Goal: Task Accomplishment & Management: Use online tool/utility

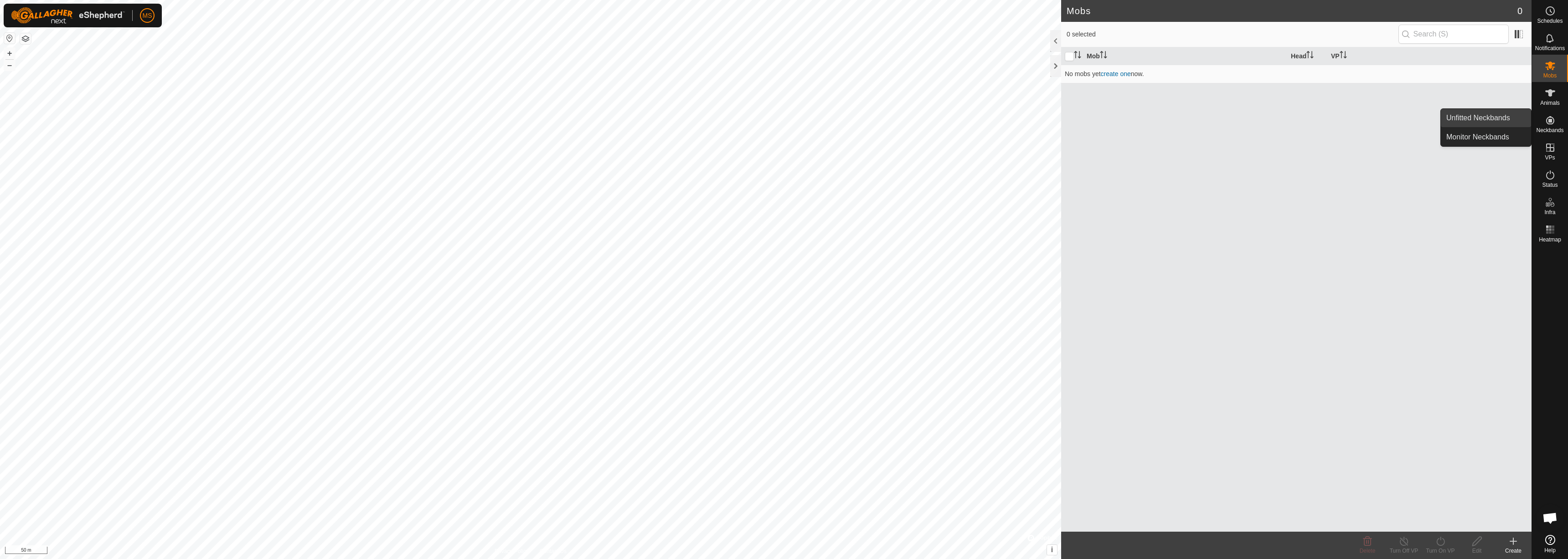
click at [1513, 119] on link "Unfitted Neckbands" at bounding box center [1486, 117] width 90 height 18
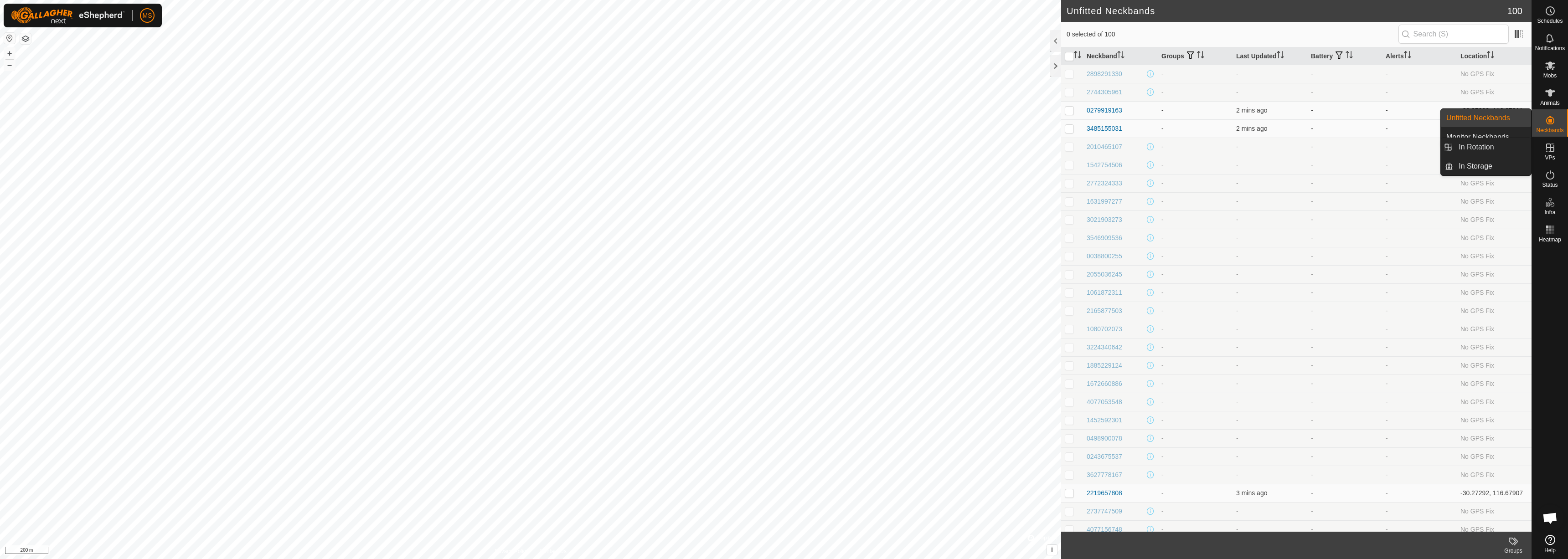
click at [1554, 150] on icon at bounding box center [1550, 148] width 8 height 8
click at [1487, 163] on link "In Storage" at bounding box center [1492, 165] width 78 height 18
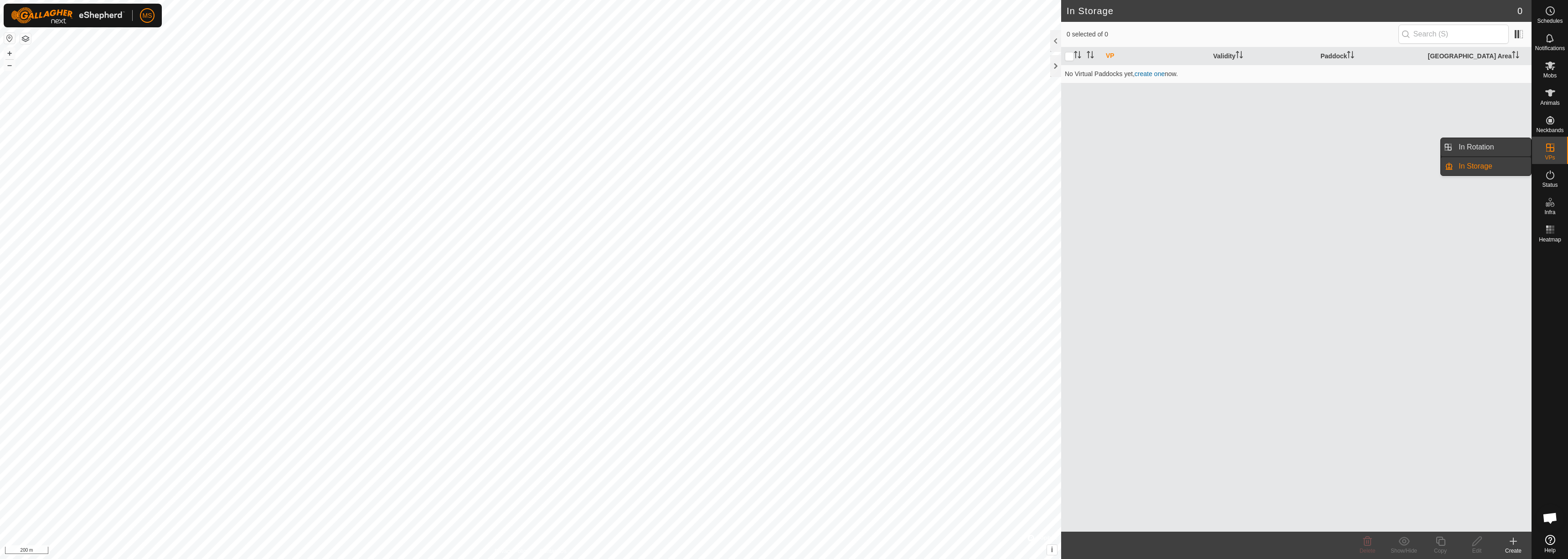
click at [1504, 142] on link "In Rotation" at bounding box center [1492, 147] width 78 height 18
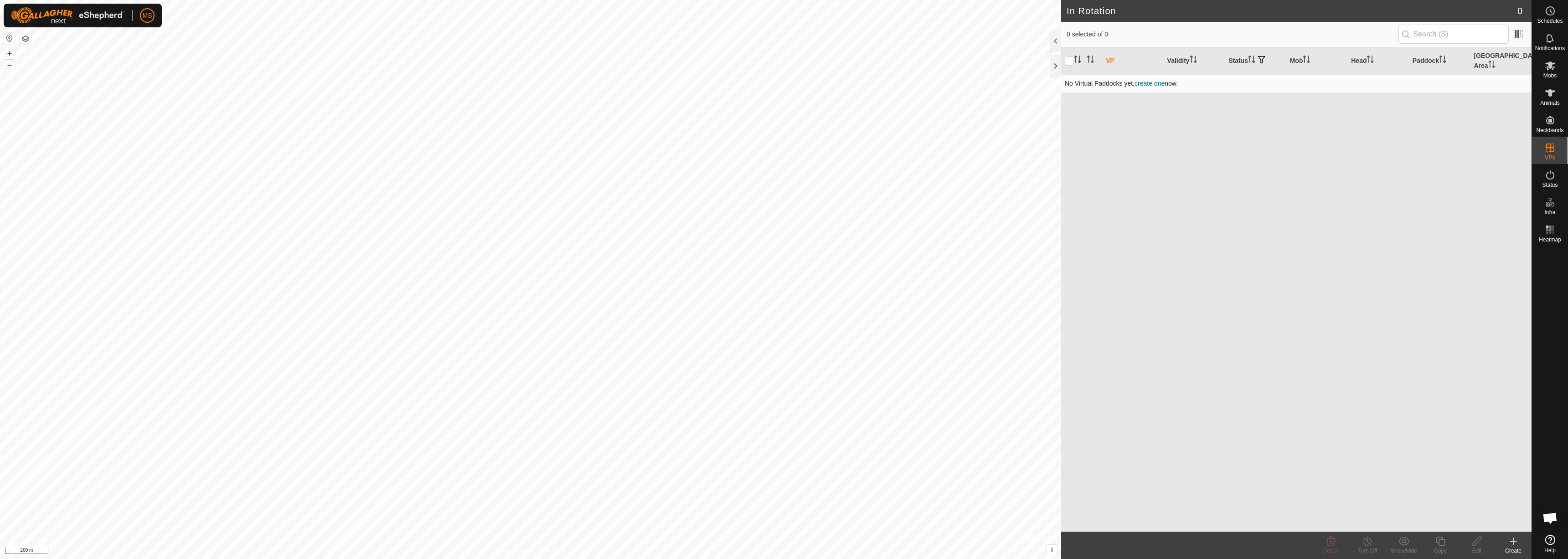
click at [1152, 80] on link "create one" at bounding box center [1149, 83] width 30 height 8
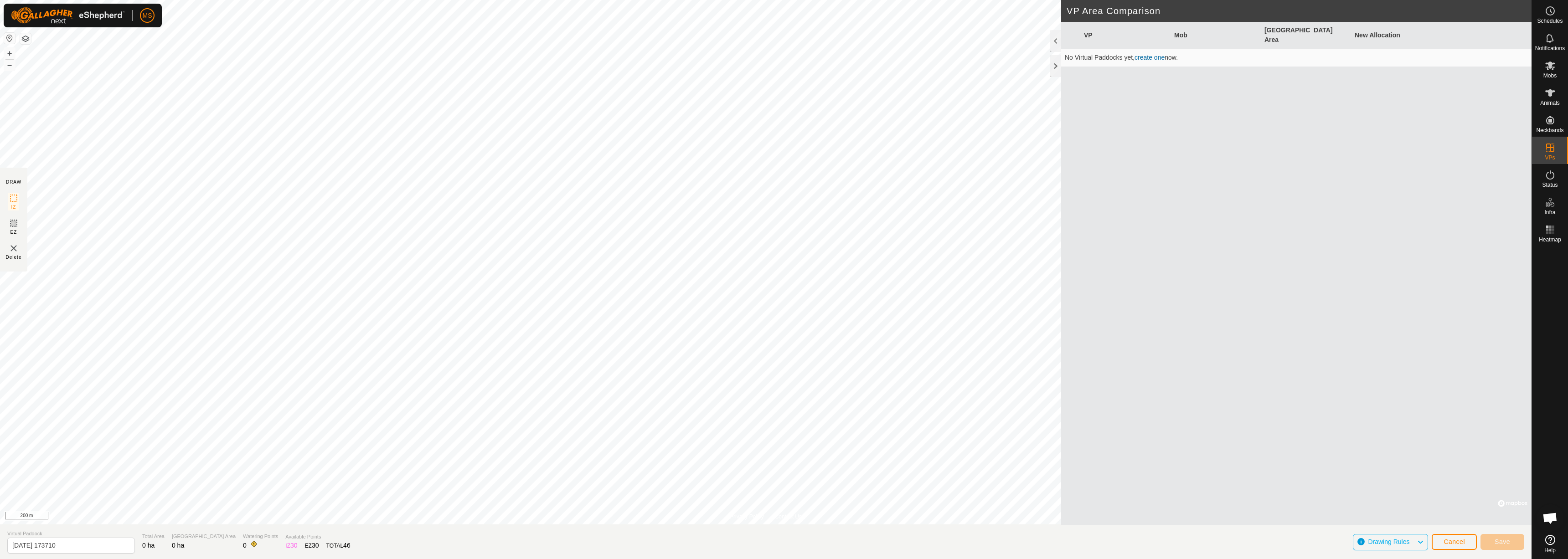
click at [1416, 540] on span "Drawing Rules" at bounding box center [1391, 542] width 48 height 12
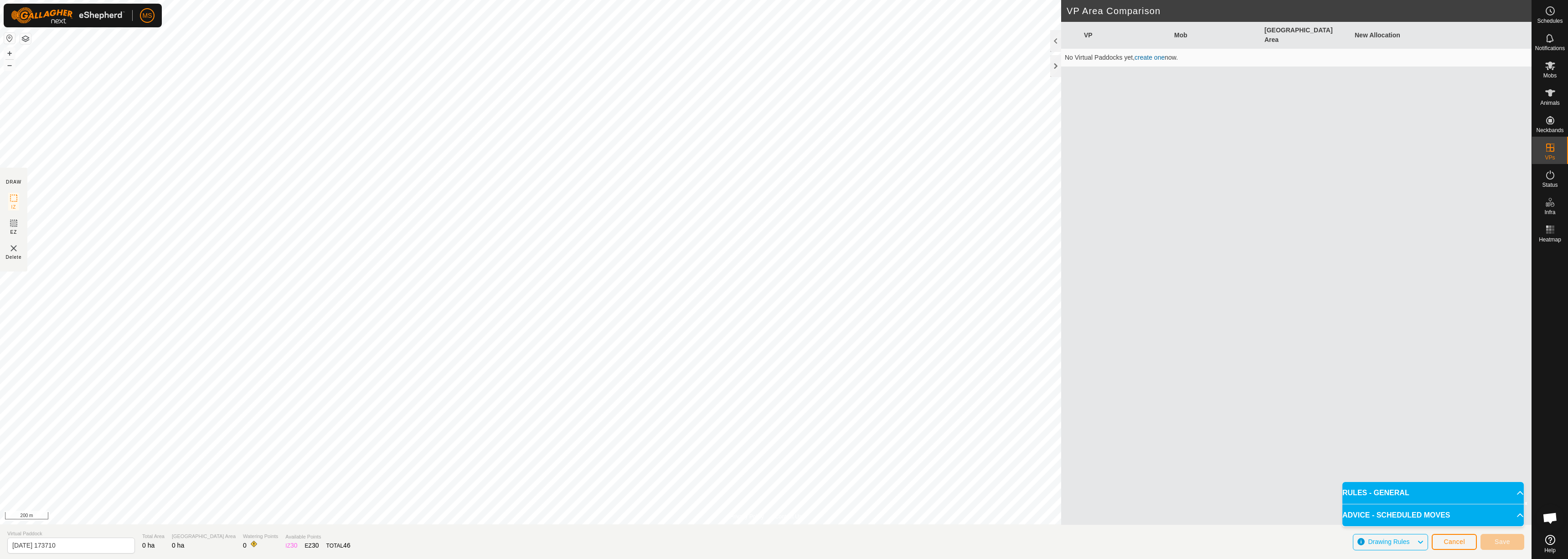
click at [1502, 489] on p-accordion-header "RULES - GENERAL" at bounding box center [1433, 493] width 182 height 22
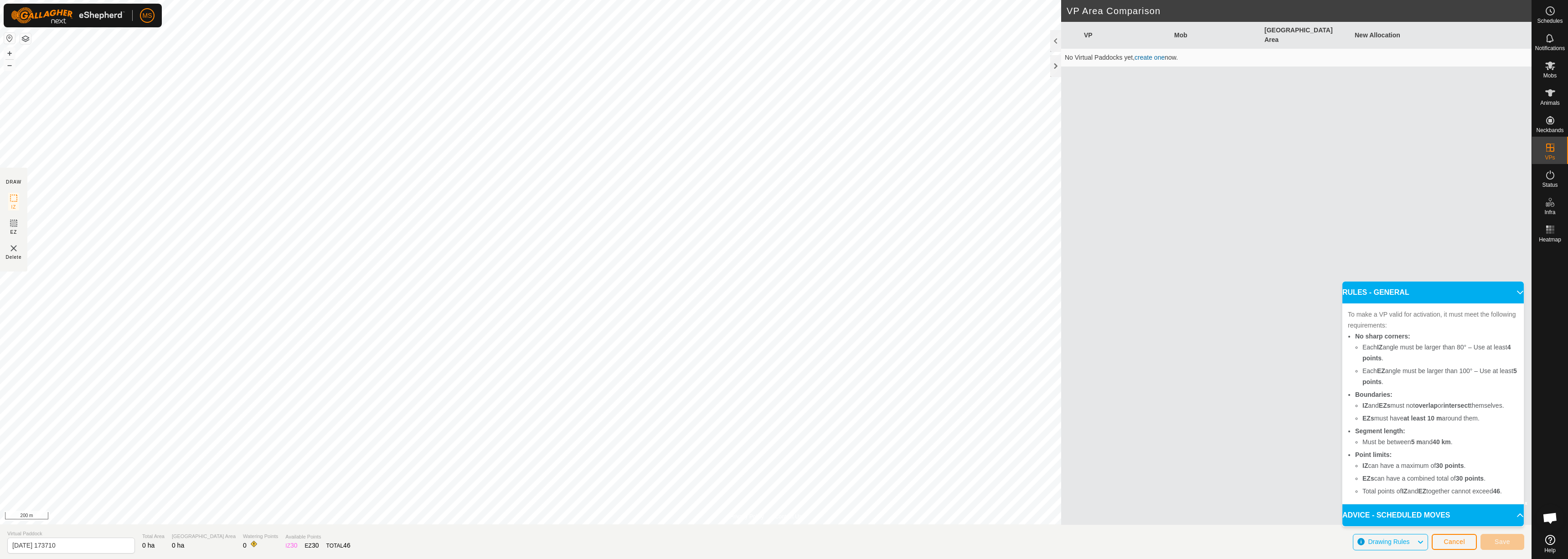
click at [1513, 292] on p-accordion-header "RULES - GENERAL" at bounding box center [1433, 293] width 182 height 22
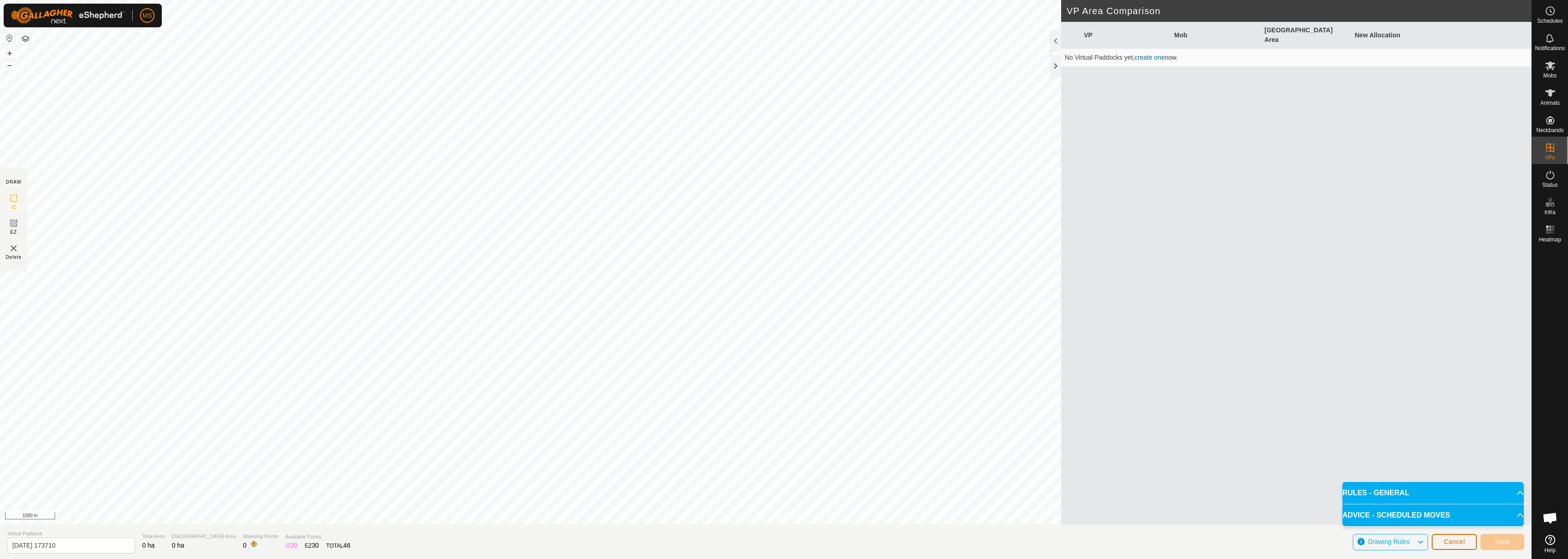
click at [1466, 540] on button "Cancel" at bounding box center [1453, 541] width 45 height 16
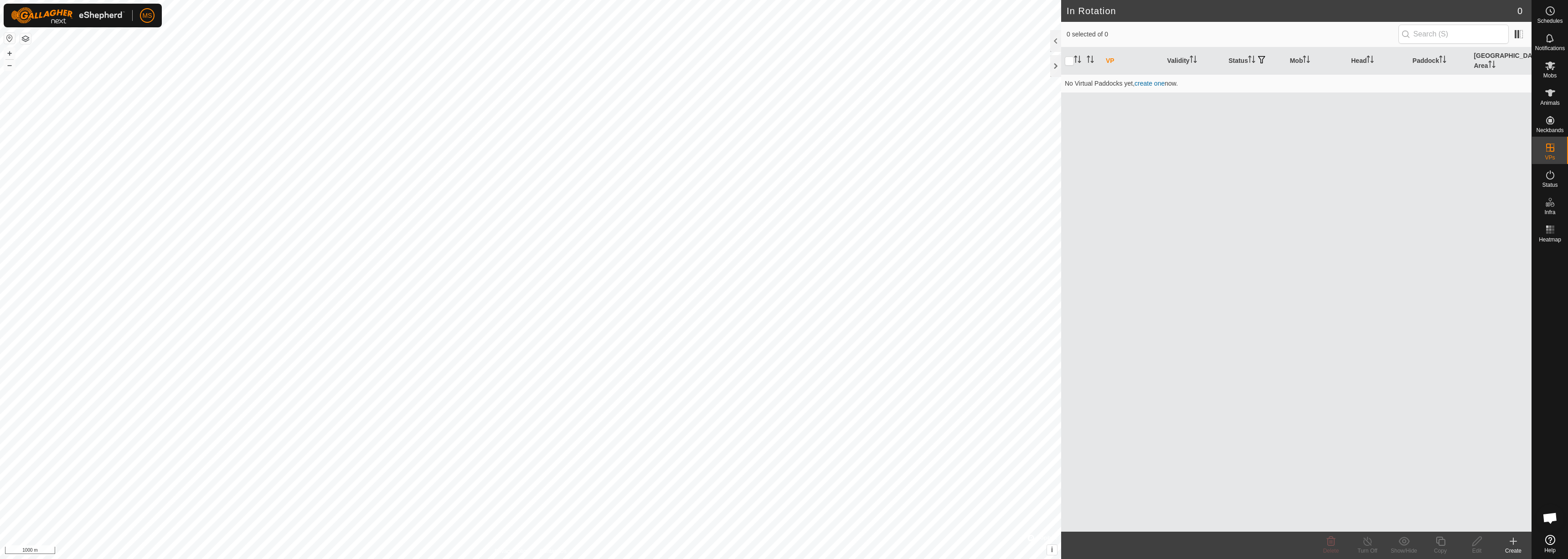
click at [1515, 545] on icon at bounding box center [1513, 540] width 11 height 11
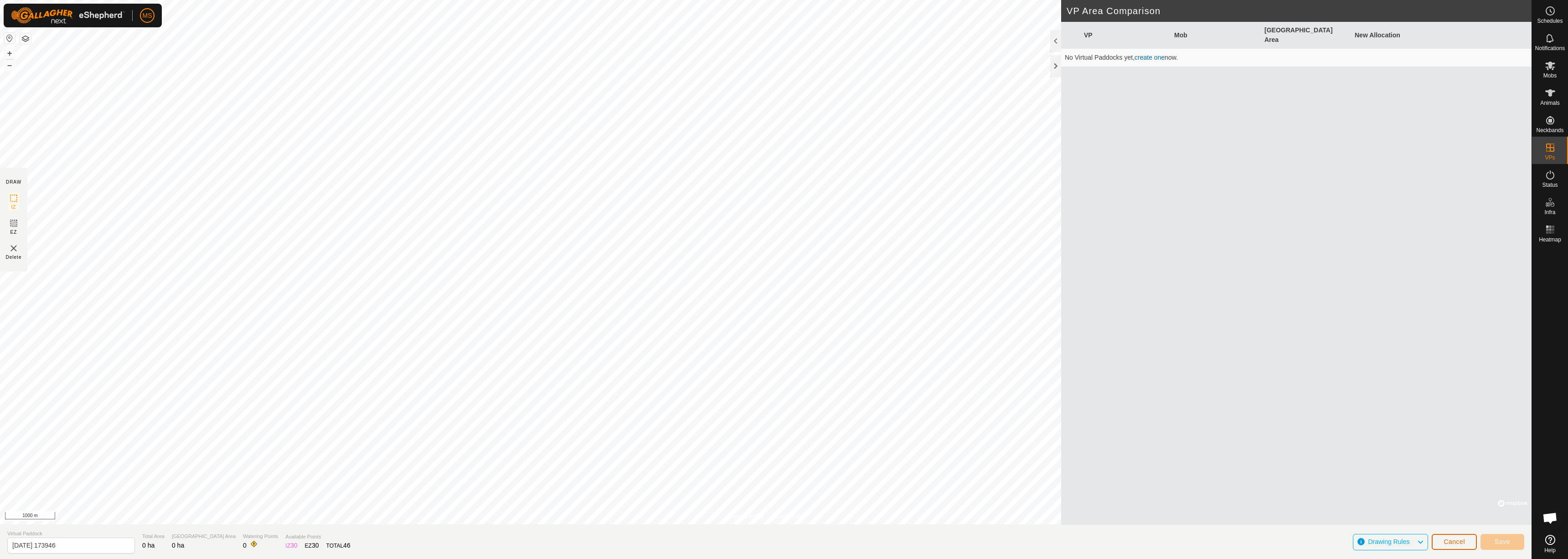
click at [1473, 547] on button "Cancel" at bounding box center [1453, 541] width 45 height 16
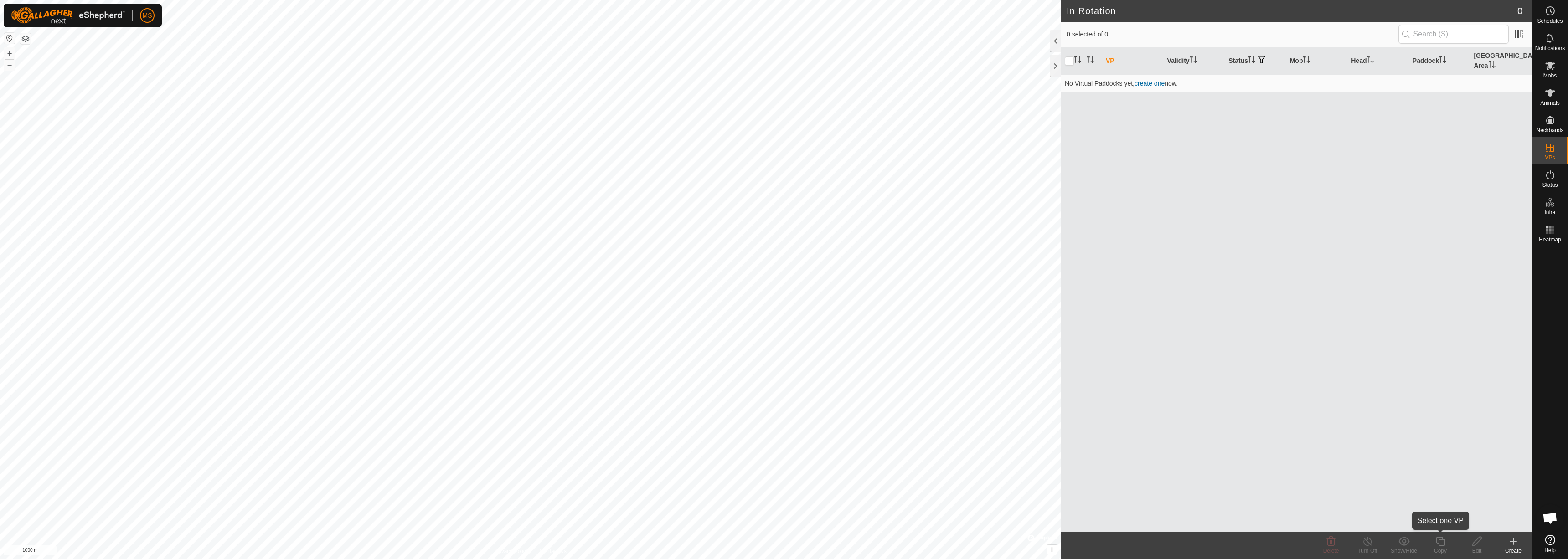
click at [1445, 540] on icon at bounding box center [1440, 540] width 9 height 9
click at [1514, 542] on icon at bounding box center [1514, 541] width 0 height 7
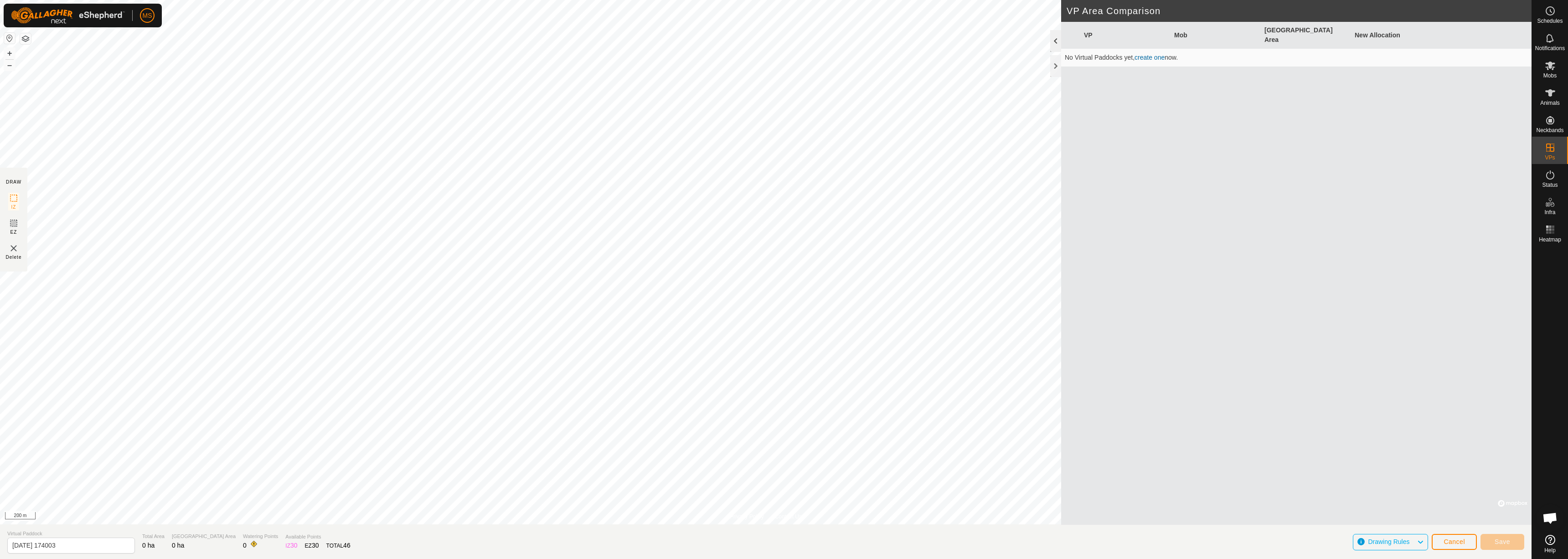
click at [1059, 41] on div at bounding box center [1055, 41] width 11 height 22
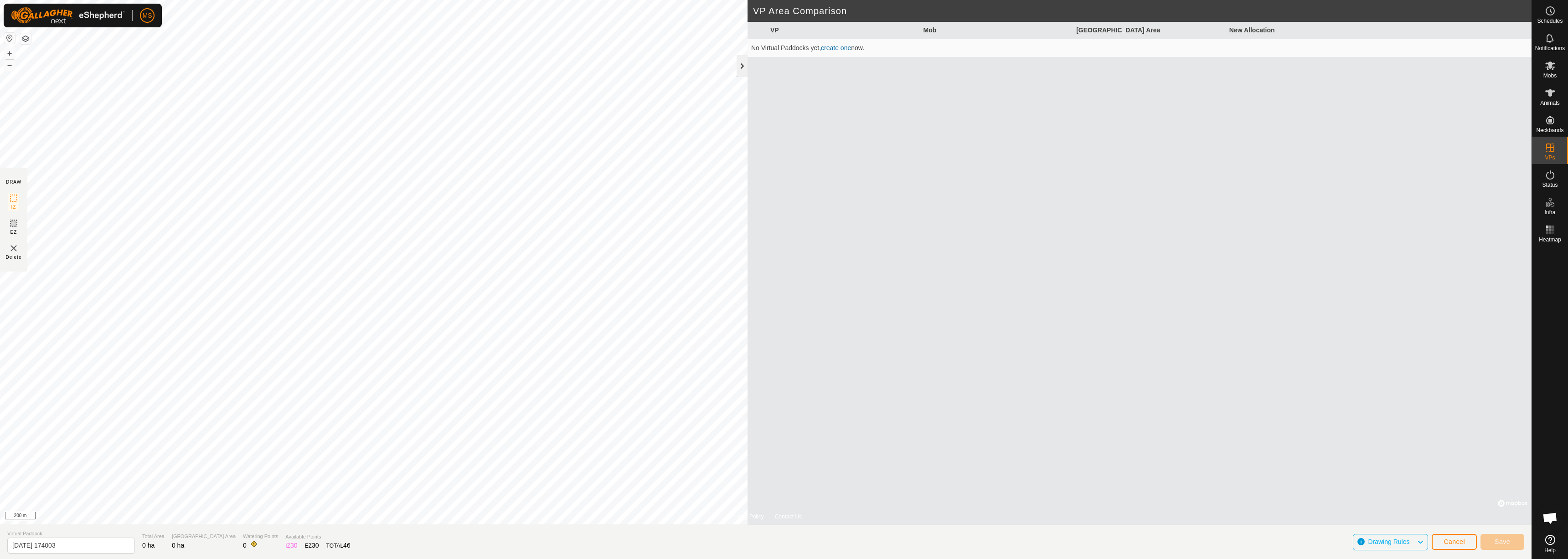
click at [745, 71] on div at bounding box center [742, 66] width 11 height 22
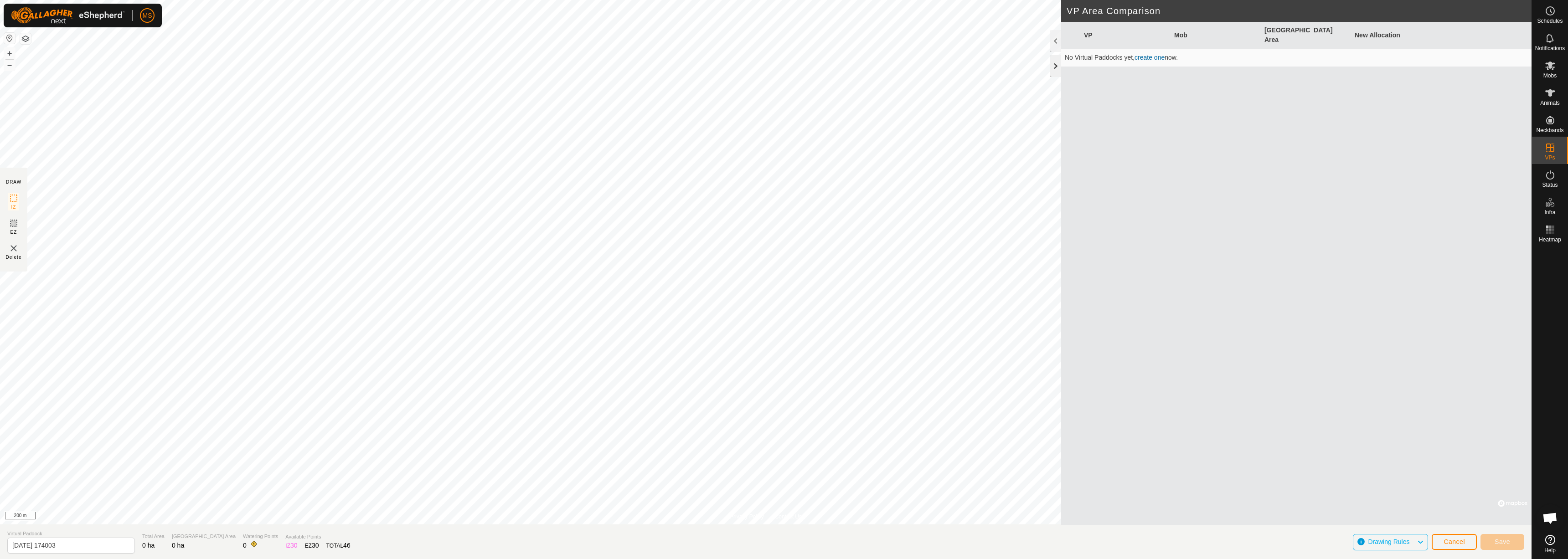
click at [1056, 66] on div at bounding box center [1055, 66] width 11 height 22
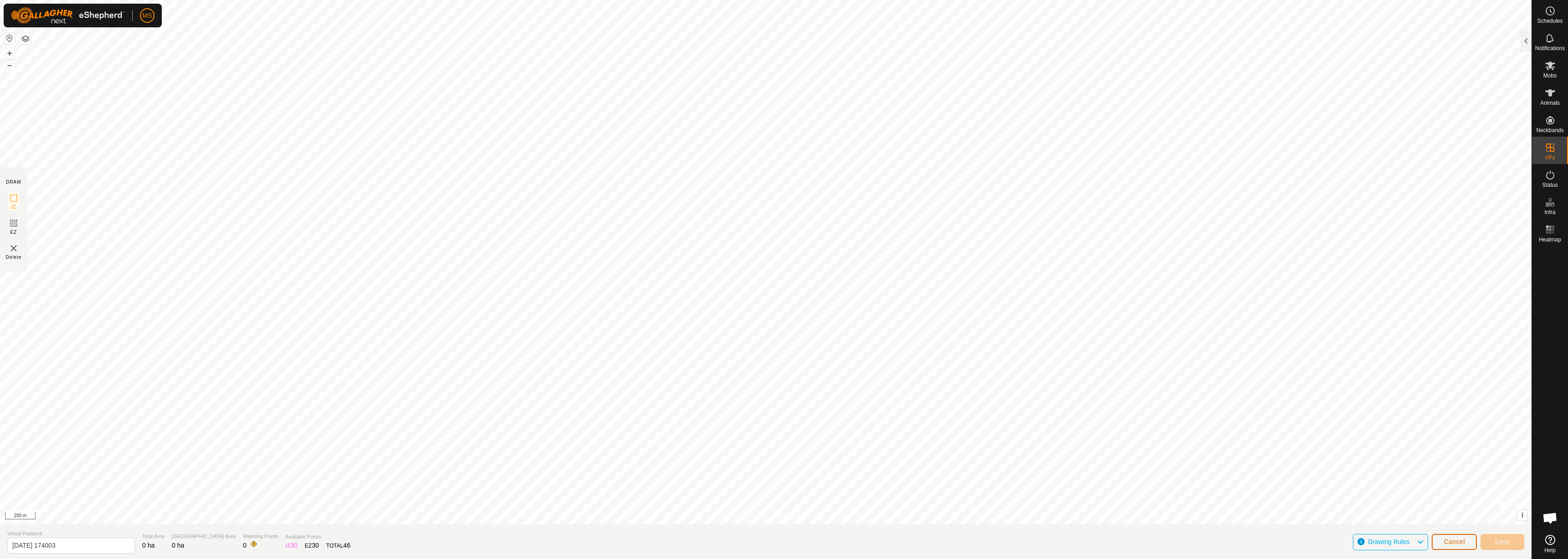
click at [1469, 539] on button "Cancel" at bounding box center [1453, 541] width 45 height 16
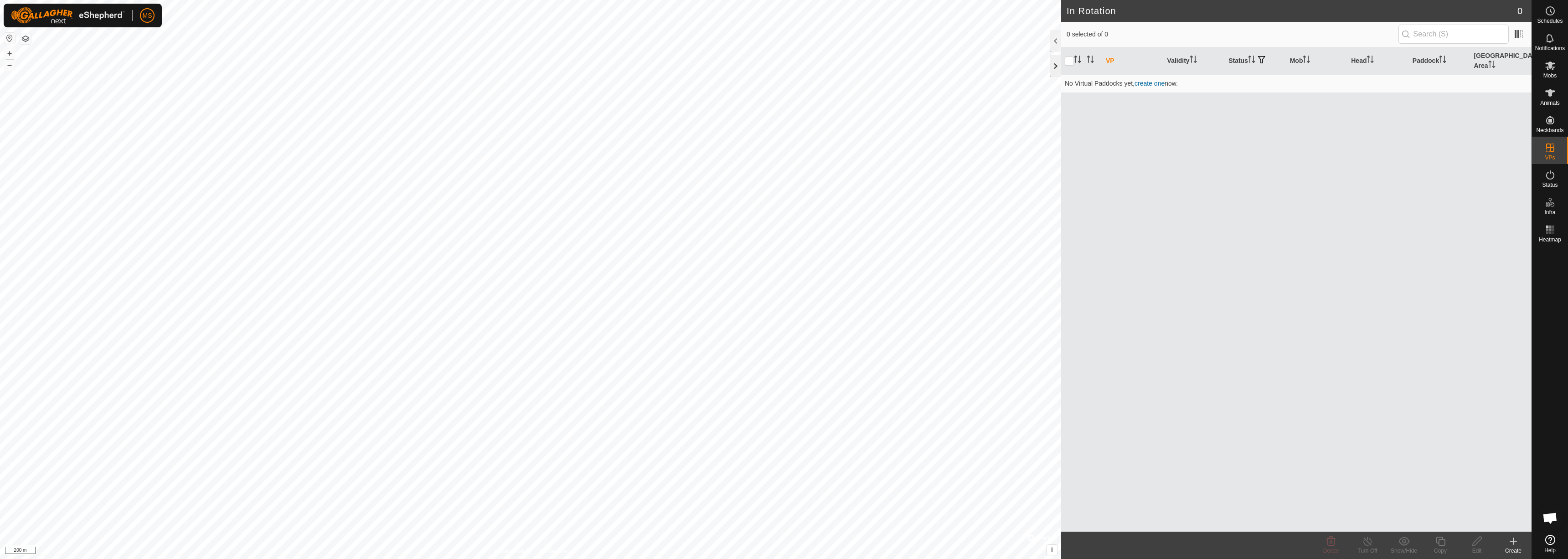
click at [1058, 69] on div at bounding box center [1055, 66] width 11 height 22
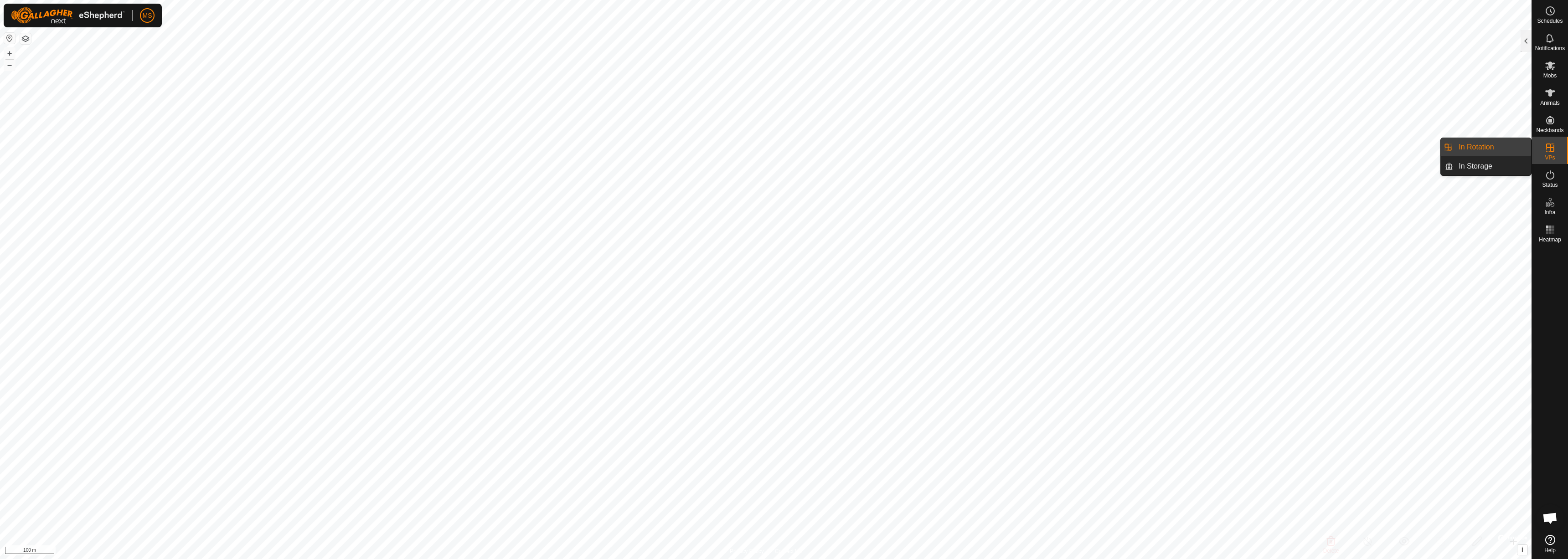
click at [1548, 145] on icon at bounding box center [1550, 148] width 11 height 11
click at [1506, 146] on link "In Rotation" at bounding box center [1492, 147] width 78 height 18
click at [1493, 146] on link "In Rotation" at bounding box center [1492, 147] width 78 height 18
click at [1489, 168] on link "In Storage" at bounding box center [1492, 165] width 78 height 18
click at [1463, 163] on link "In Storage" at bounding box center [1492, 165] width 78 height 18
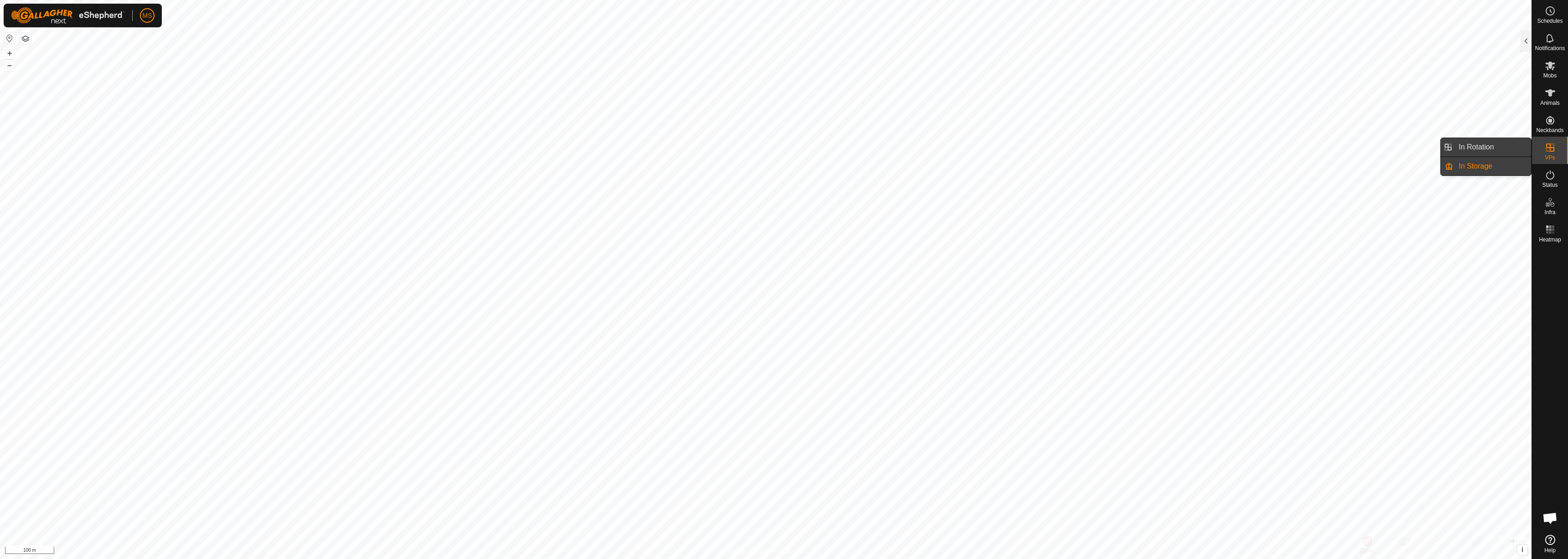
click at [1467, 149] on link "In Rotation" at bounding box center [1492, 147] width 78 height 18
click at [1548, 148] on icon at bounding box center [1550, 148] width 8 height 8
click at [1510, 226] on link "Physical Paddocks" at bounding box center [1492, 228] width 78 height 18
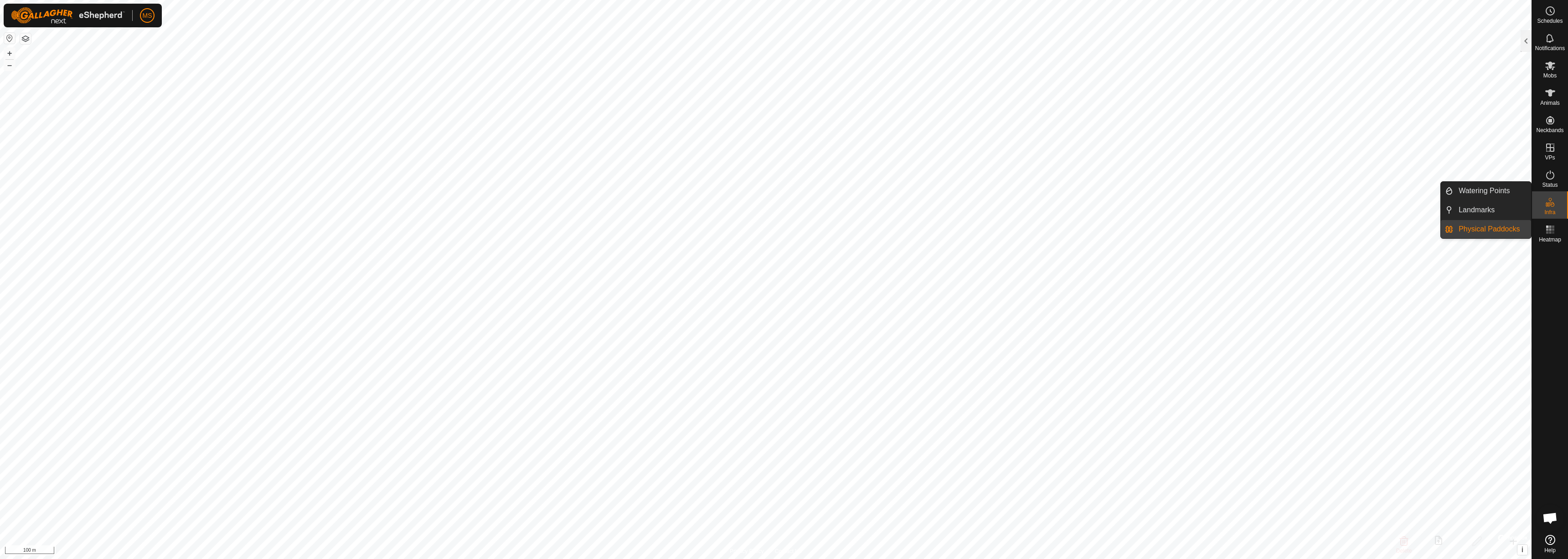
click at [1480, 229] on link "Physical Paddocks" at bounding box center [1492, 228] width 78 height 18
click at [1546, 209] on es-infrastructure-svg-icon at bounding box center [1549, 202] width 16 height 14
click at [1509, 230] on link "Physical Paddocks" at bounding box center [1492, 228] width 78 height 18
click at [1446, 145] on li "In Rotation" at bounding box center [1486, 147] width 90 height 18
click at [1464, 143] on link "In Rotation" at bounding box center [1492, 147] width 78 height 18
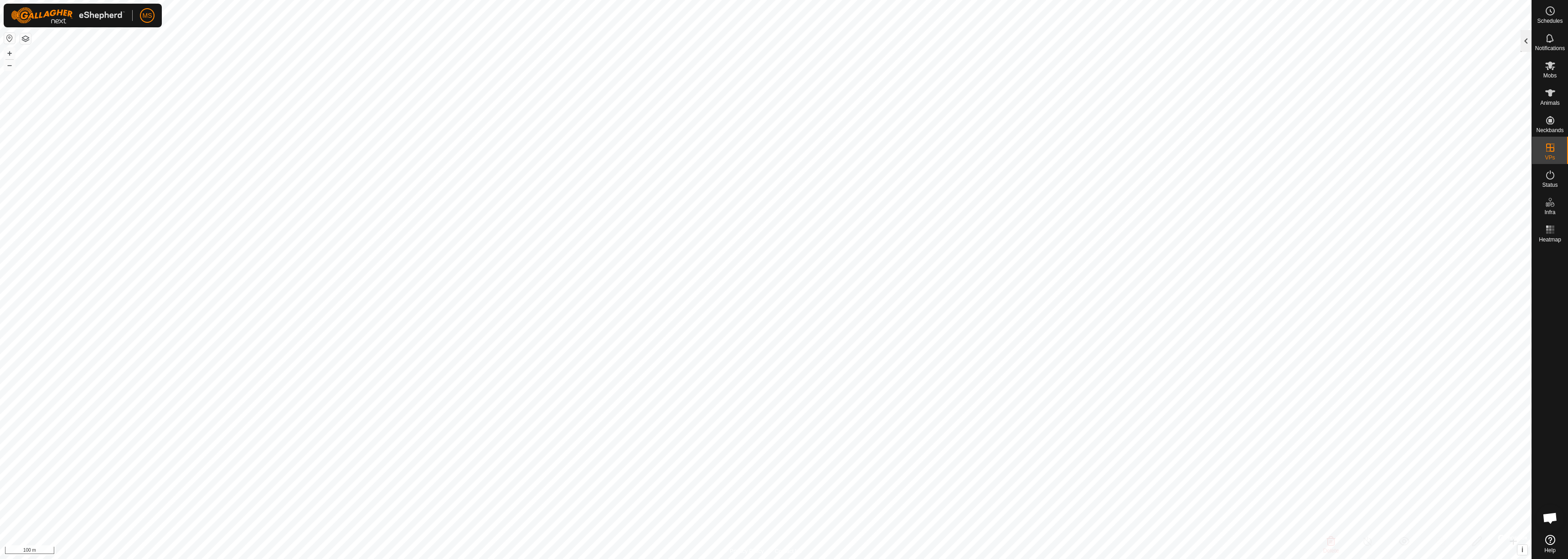
click at [1523, 38] on div at bounding box center [1526, 41] width 11 height 22
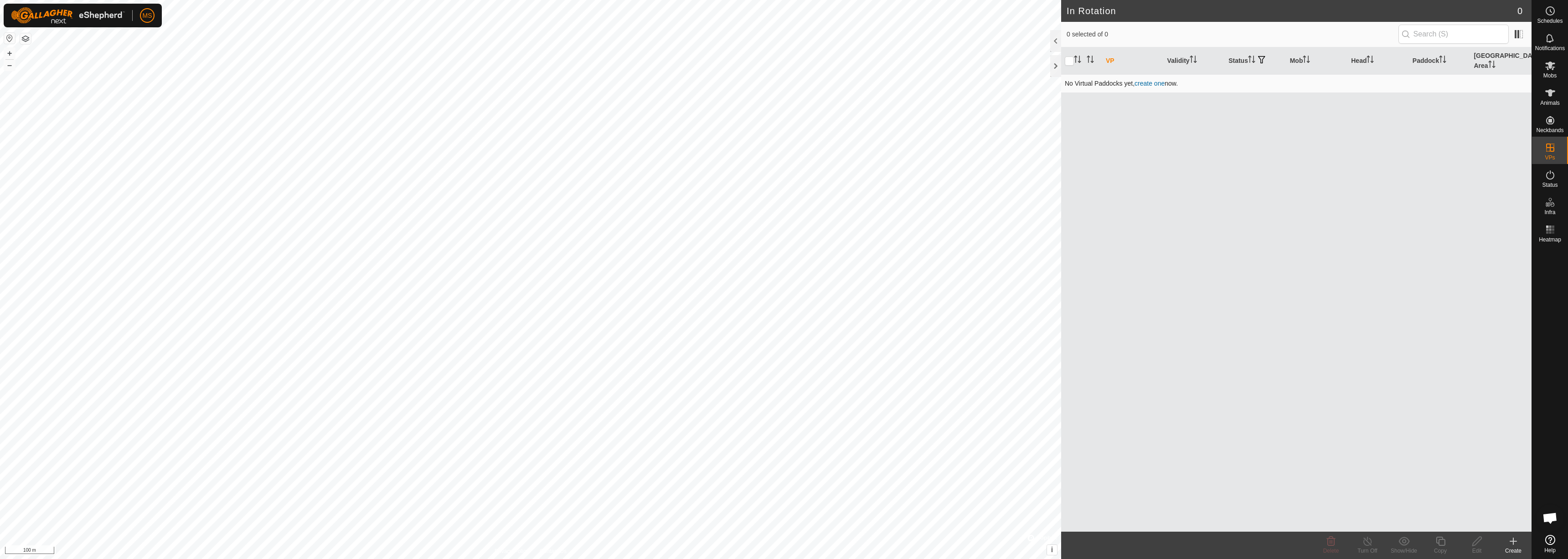
click at [1160, 80] on link "create one" at bounding box center [1149, 83] width 30 height 8
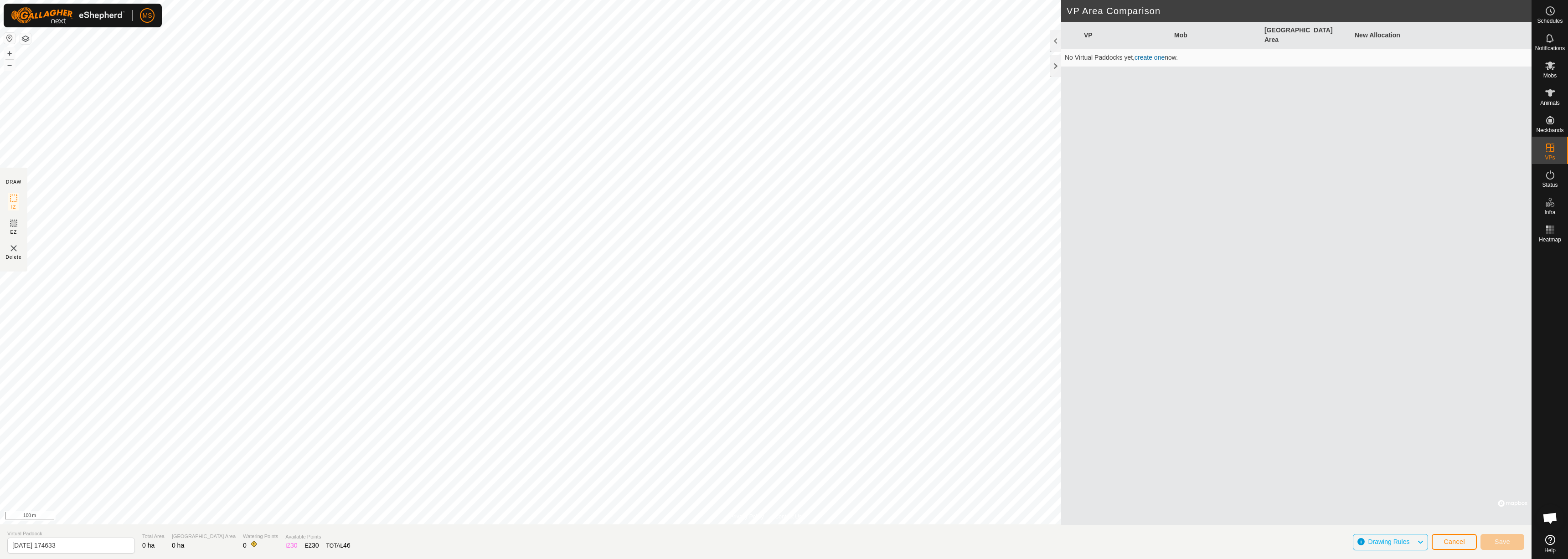
click at [1420, 535] on div "Drawing Rules" at bounding box center [1391, 541] width 76 height 16
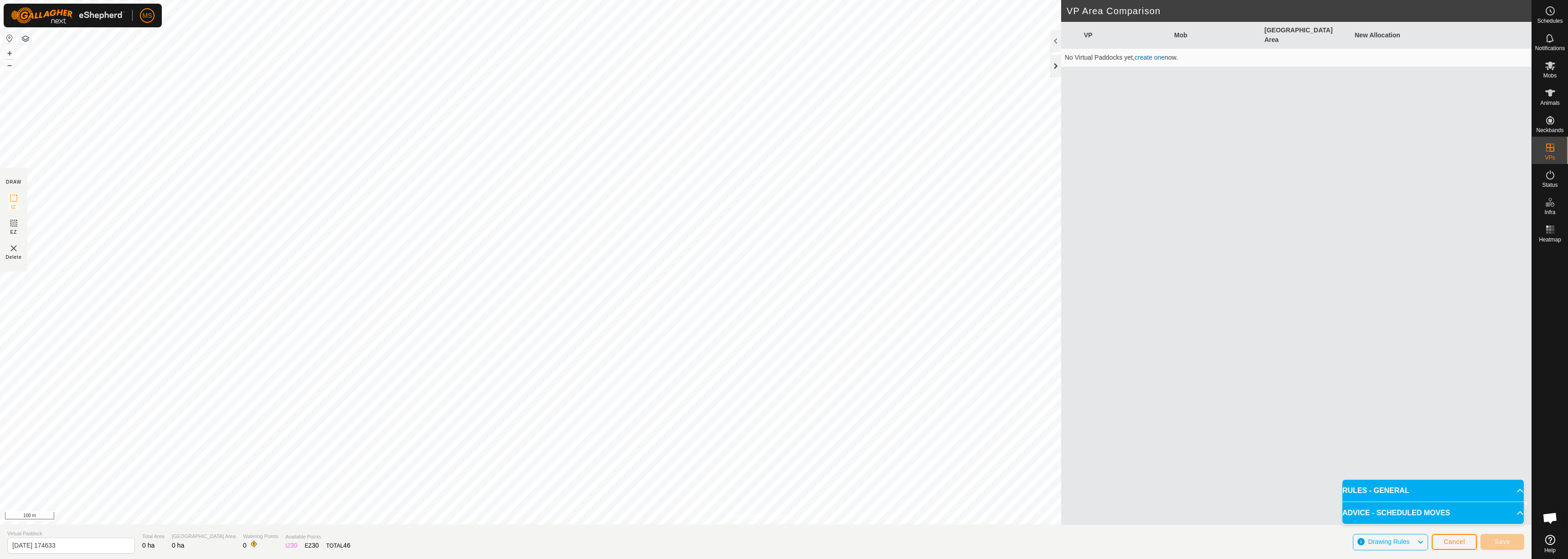
click at [1057, 68] on div at bounding box center [1055, 66] width 11 height 22
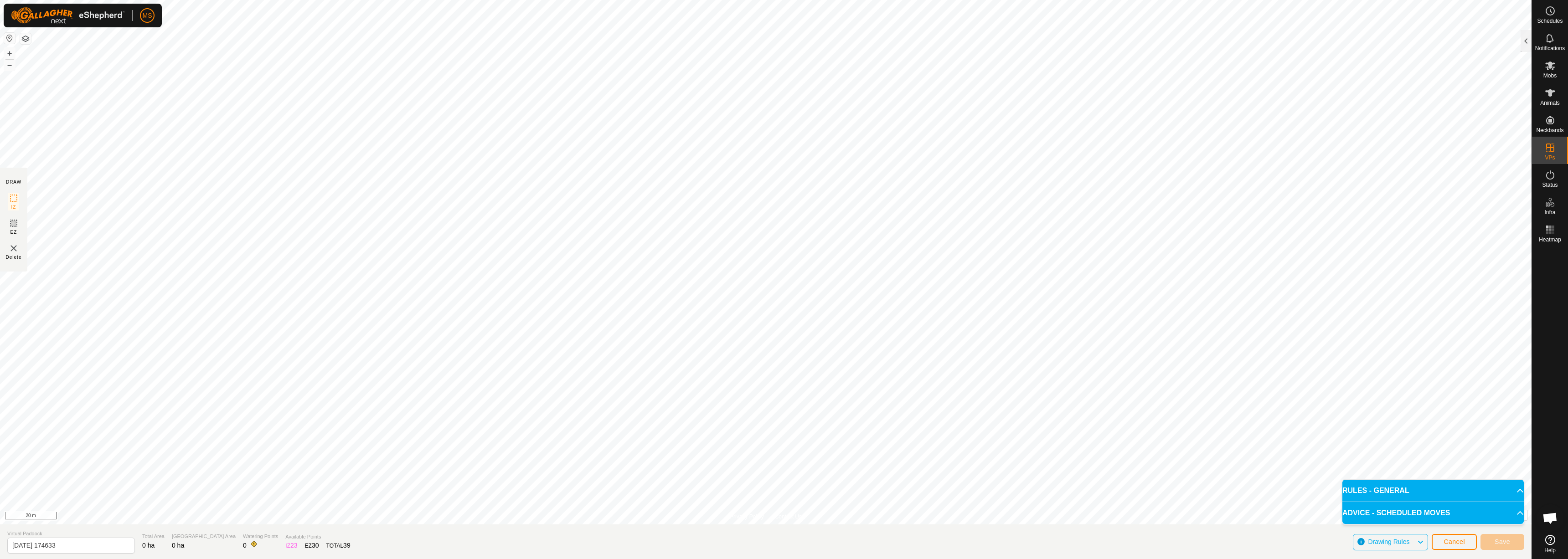
click at [14, 246] on img at bounding box center [14, 248] width 11 height 11
click at [14, 250] on img at bounding box center [14, 248] width 11 height 11
click at [14, 256] on span "Delete" at bounding box center [14, 257] width 16 height 7
click at [612, 558] on html "MS Schedules Notifications Mobs Animals Neckbands VPs Status Infra Heatmap Help…" at bounding box center [784, 279] width 1568 height 559
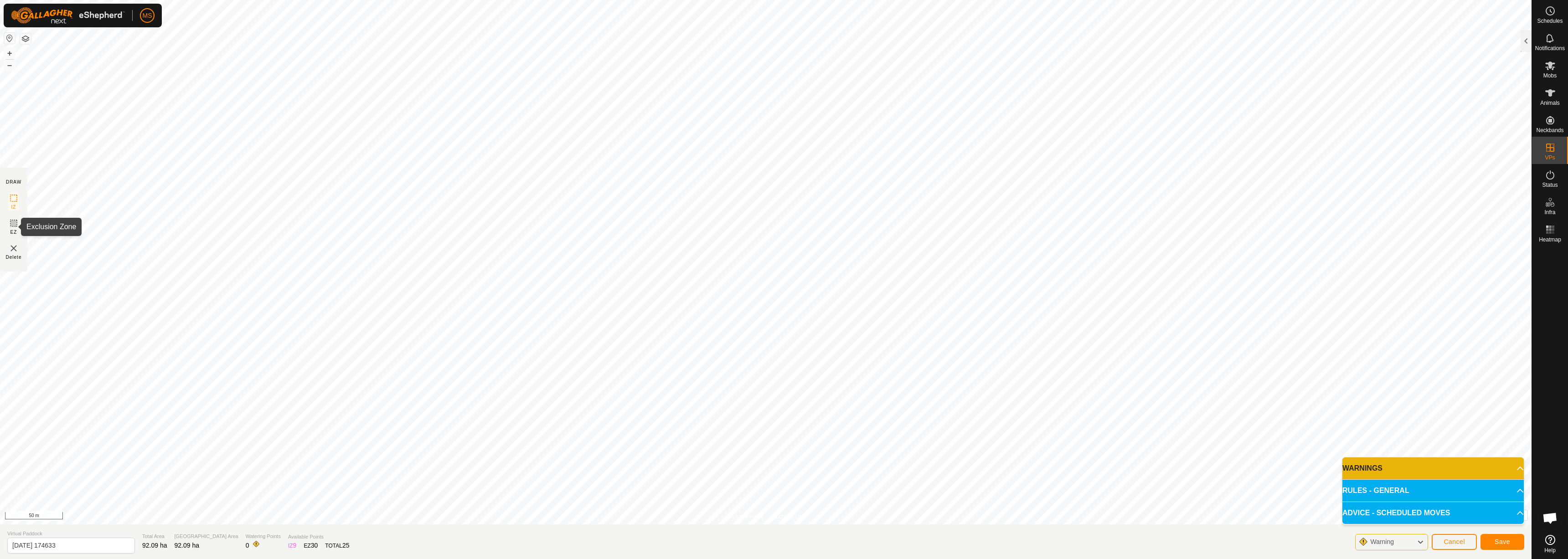
click at [14, 221] on icon at bounding box center [14, 223] width 11 height 11
click at [104, 545] on input "[DATE] 174633" at bounding box center [71, 545] width 127 height 16
type input "2"
type input "Dal61"
click at [1492, 541] on button "Save" at bounding box center [1503, 541] width 44 height 16
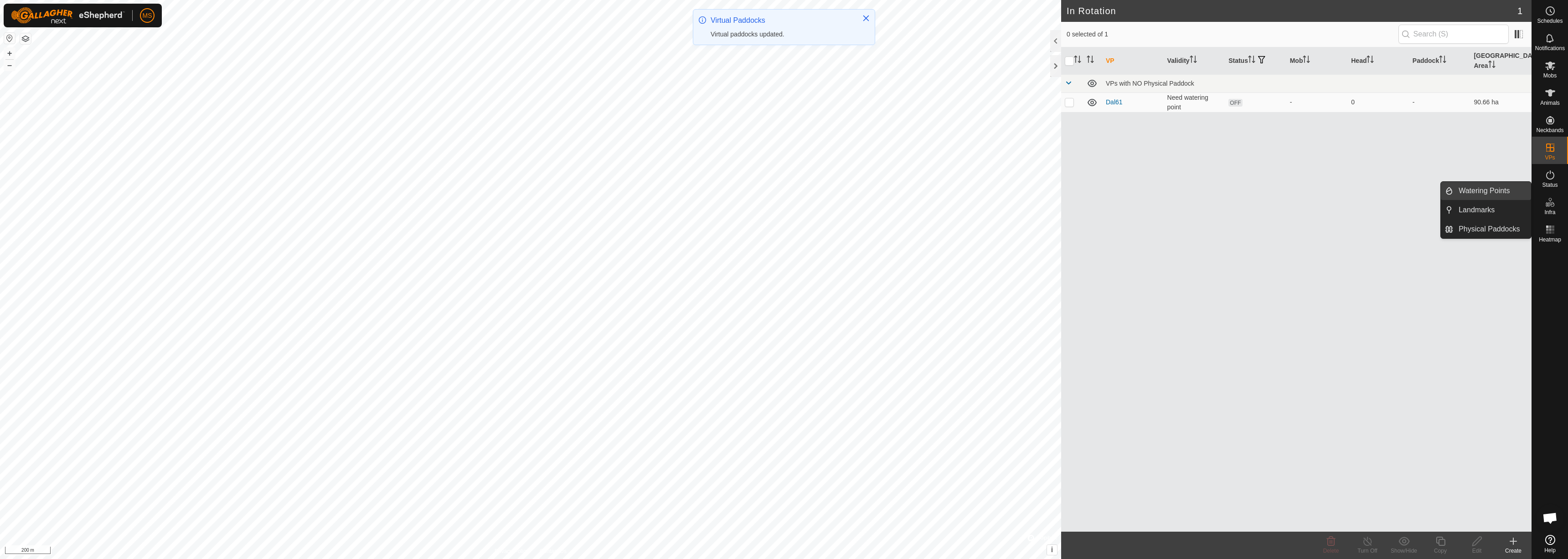
click at [1496, 193] on link "Watering Points" at bounding box center [1492, 190] width 78 height 18
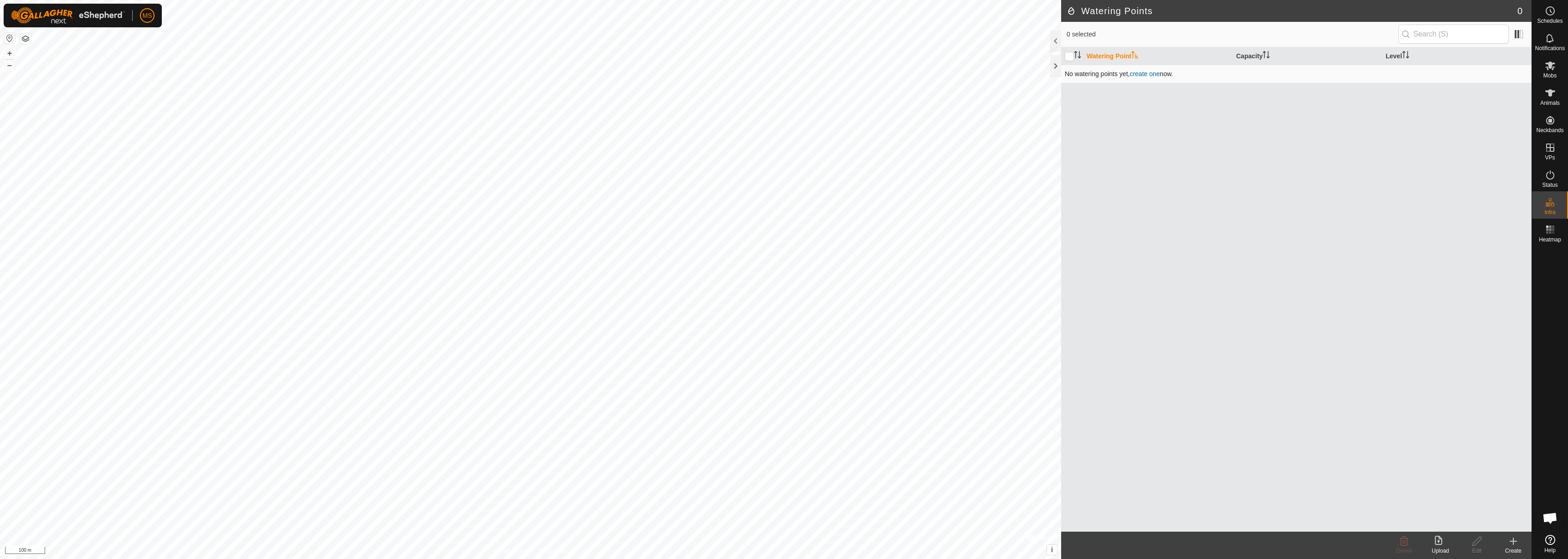
click at [1145, 75] on link "create one" at bounding box center [1144, 74] width 30 height 8
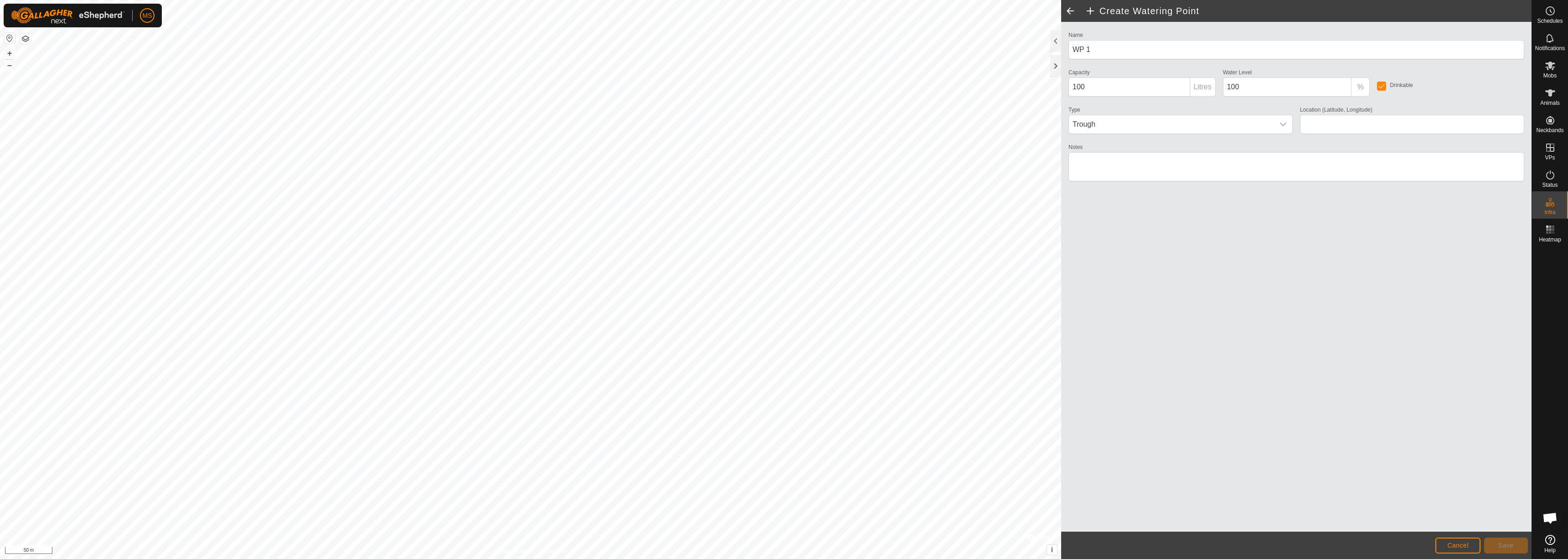
type input "-30.117513, 117.220642"
click at [1504, 545] on span "Save" at bounding box center [1506, 545] width 15 height 8
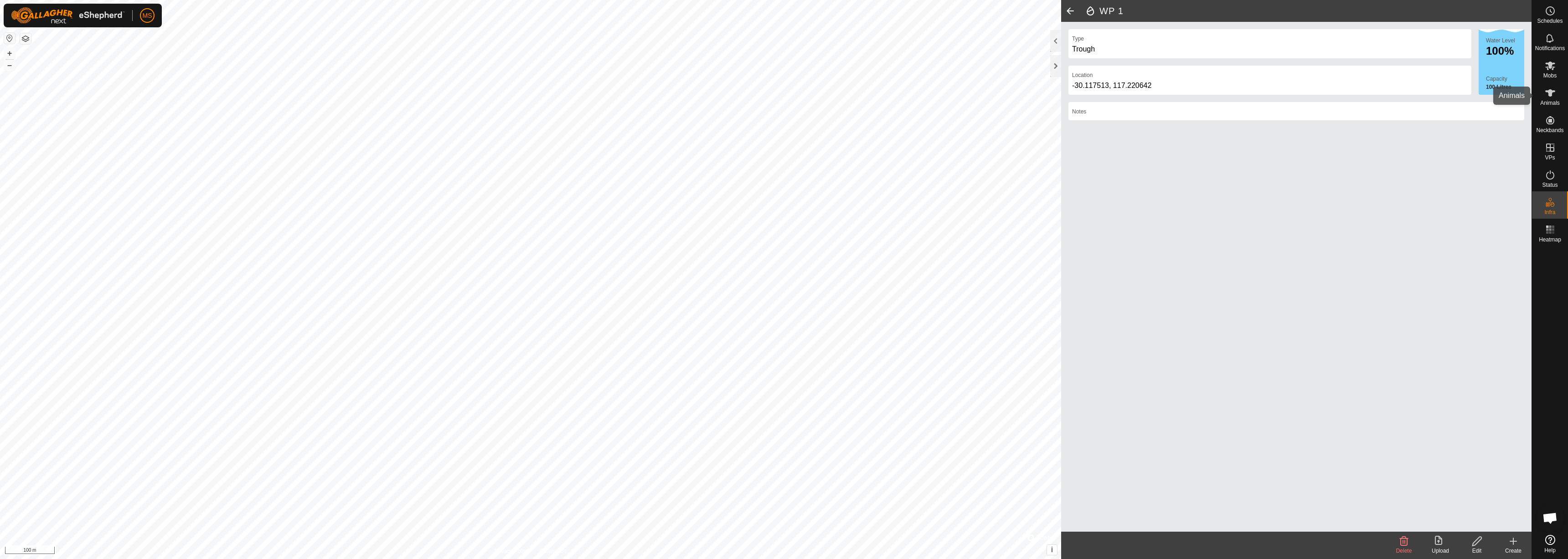
click at [1549, 99] on es-animals-svg-icon at bounding box center [1549, 92] width 16 height 14
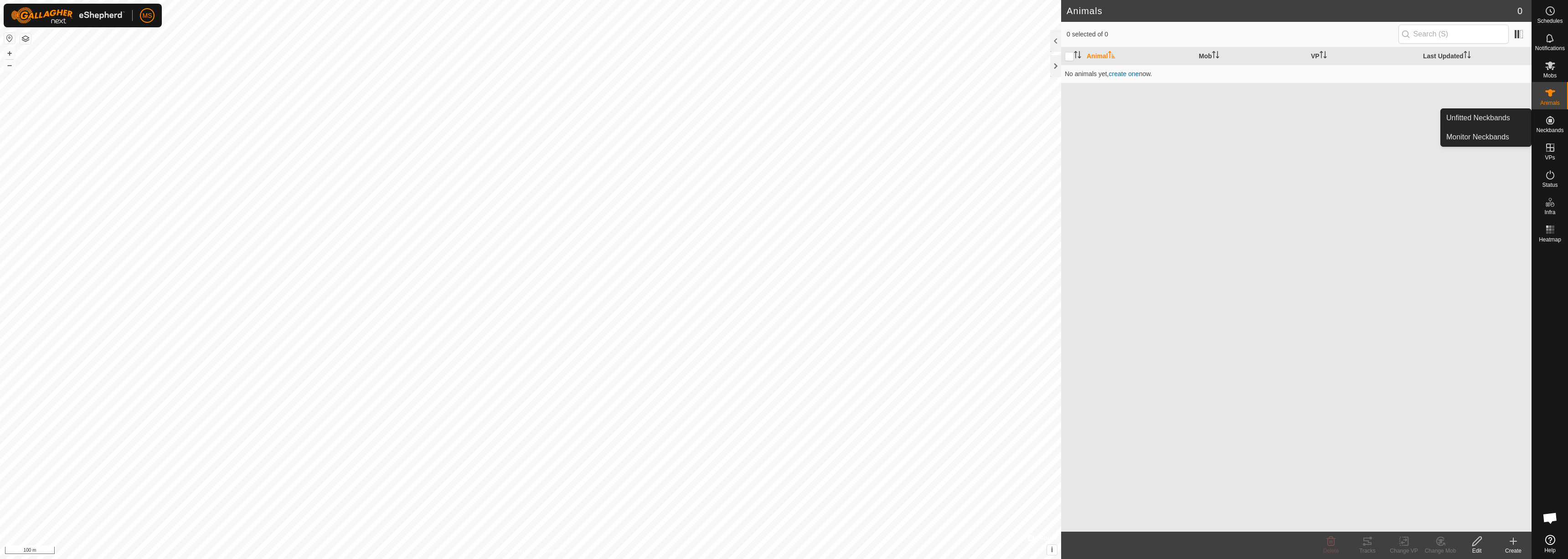
click at [1551, 120] on icon at bounding box center [1550, 120] width 8 height 8
click at [1508, 119] on link "Unfitted Neckbands" at bounding box center [1486, 117] width 90 height 18
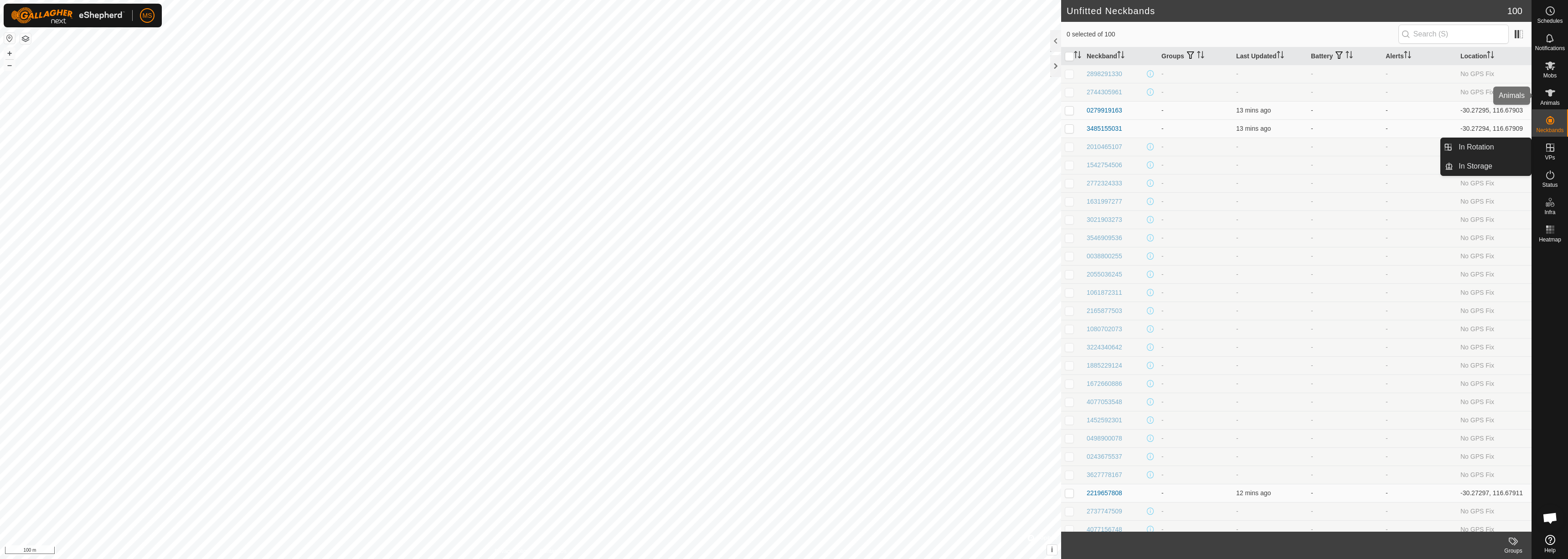
click at [1553, 98] on icon at bounding box center [1550, 92] width 11 height 11
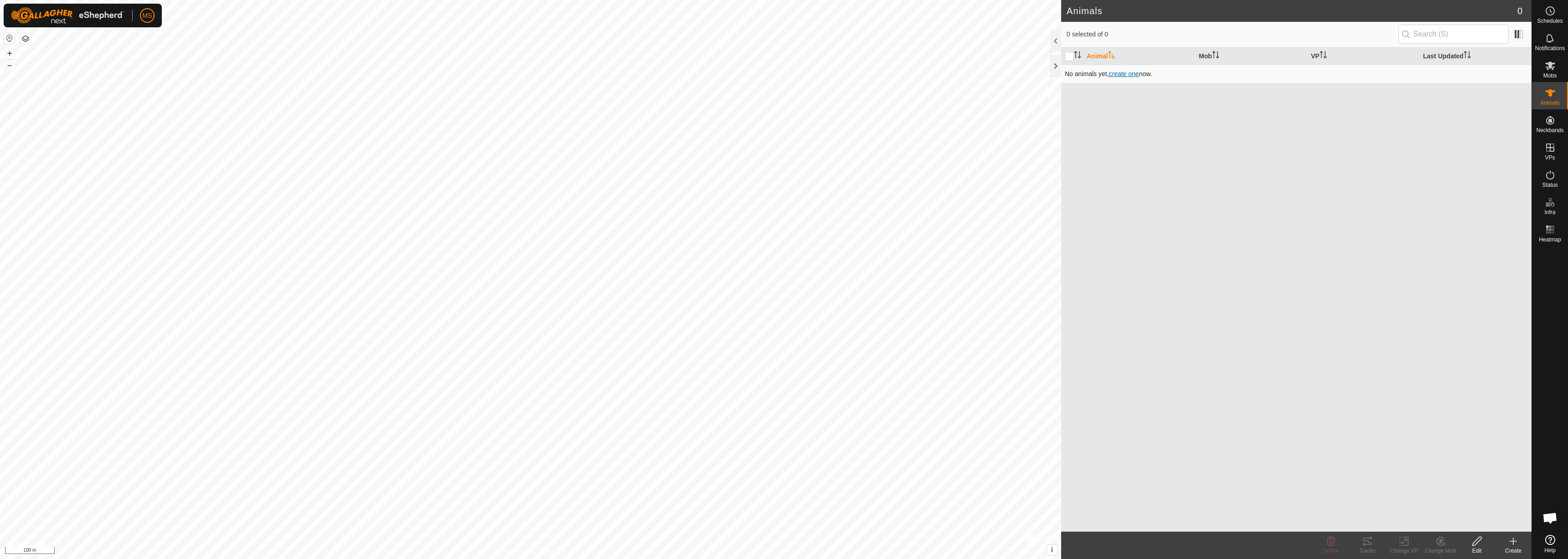
click at [1119, 70] on span "create one" at bounding box center [1123, 74] width 30 height 8
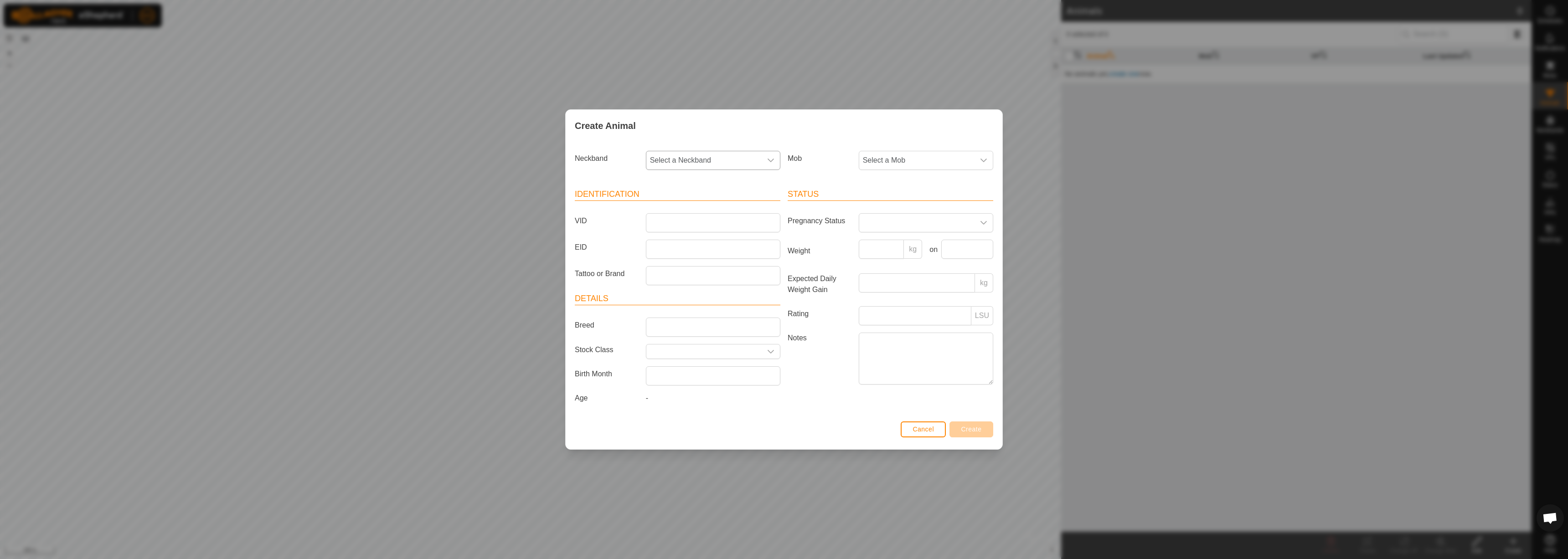
click at [770, 159] on icon "dropdown trigger" at bounding box center [771, 160] width 8 height 8
click at [927, 160] on span "Select a Mob" at bounding box center [917, 159] width 115 height 18
click at [947, 94] on div "Create Animal Neckband Select a Neckband Mob Select a Mob - Identification VID …" at bounding box center [784, 279] width 1568 height 559
click at [698, 379] on input "text" at bounding box center [713, 376] width 134 height 20
click at [804, 391] on div "Status Pregnancy Status Weight kg on Expected Daily Weight Gain kg Rating LSU N…" at bounding box center [890, 298] width 213 height 241
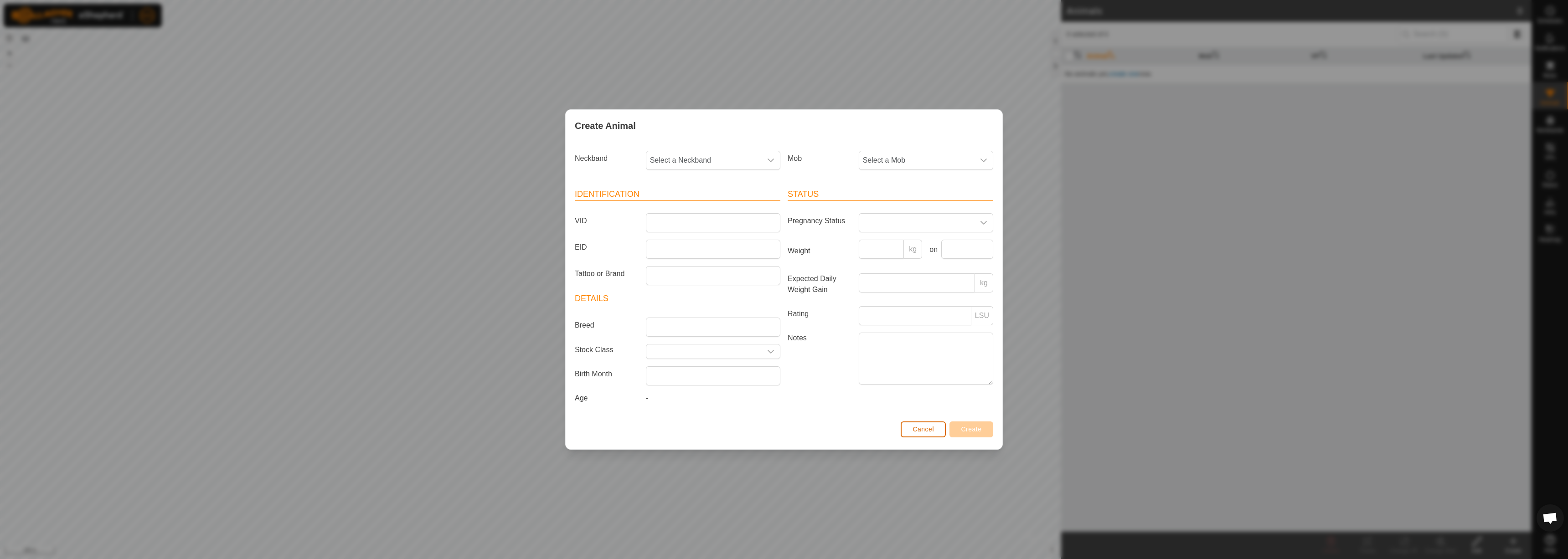
click at [910, 423] on button "Cancel" at bounding box center [923, 429] width 45 height 16
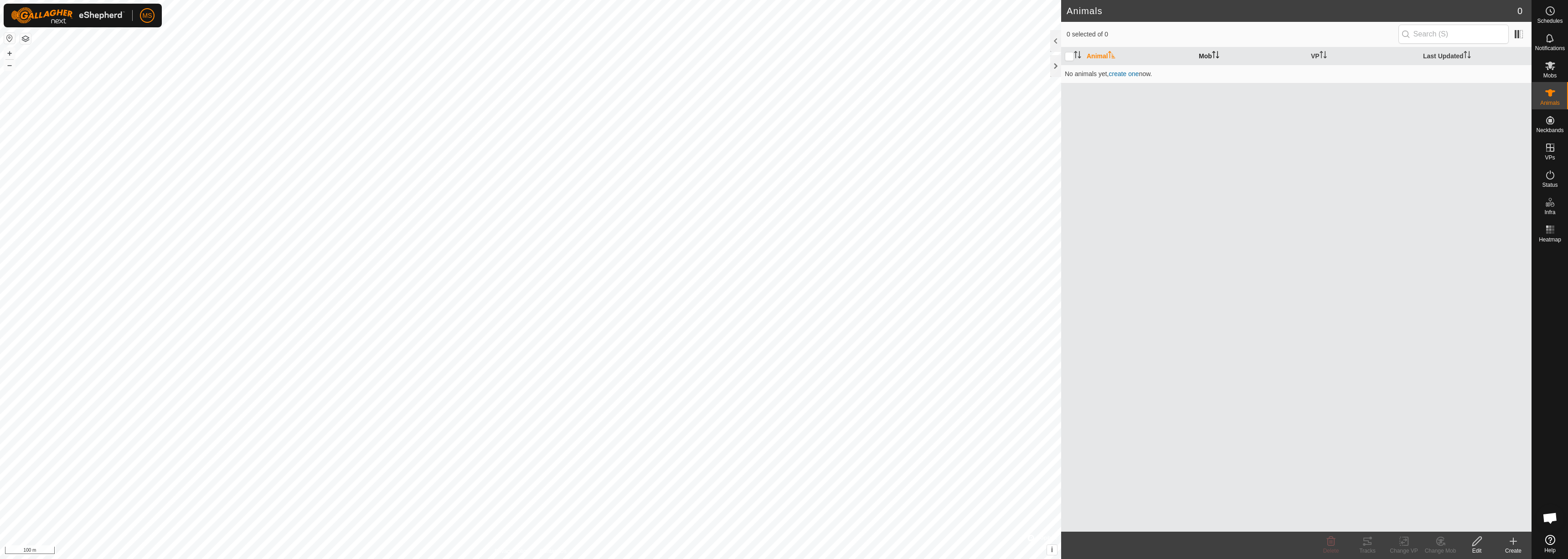
click at [1211, 53] on th "Mob" at bounding box center [1251, 56] width 112 height 18
click at [1211, 56] on th "Mob" at bounding box center [1251, 56] width 112 height 18
click at [1553, 69] on icon at bounding box center [1550, 65] width 10 height 8
click at [1120, 75] on link "create one" at bounding box center [1116, 74] width 30 height 8
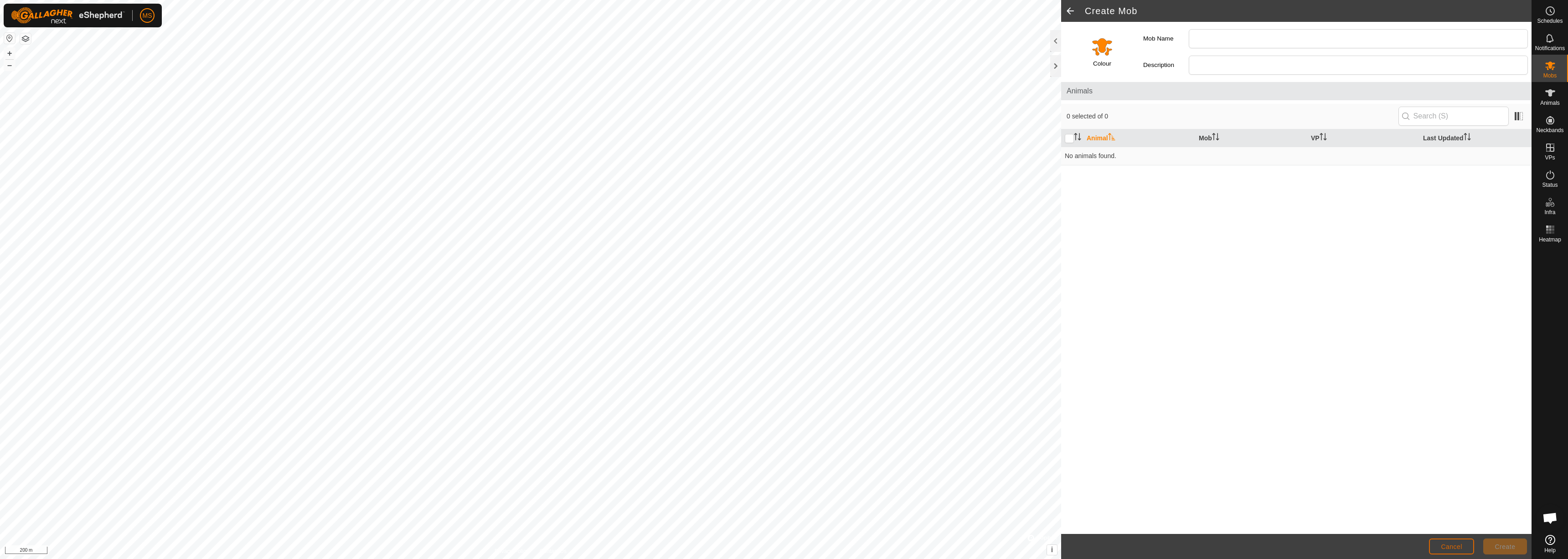
click at [1441, 545] on span "Cancel" at bounding box center [1451, 546] width 21 height 8
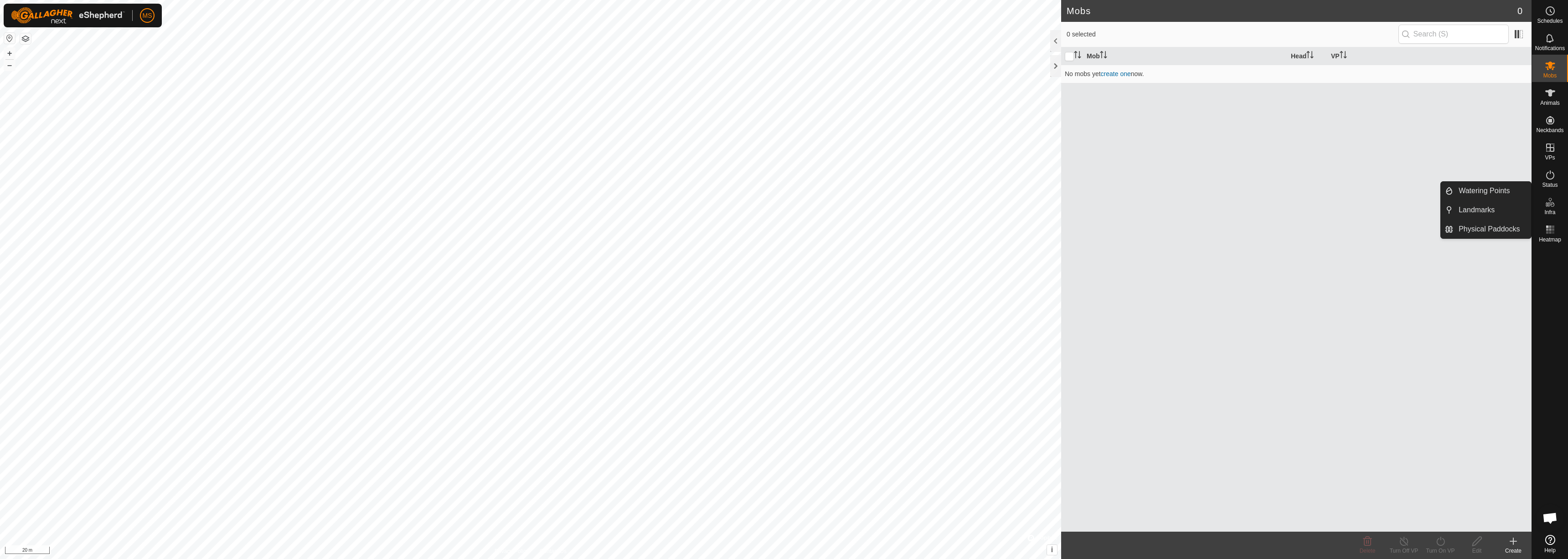
click at [1490, 187] on link "Watering Points" at bounding box center [1492, 190] width 78 height 18
click at [1479, 188] on link "Watering Points" at bounding box center [1492, 190] width 78 height 18
click at [1462, 192] on link "Watering Points" at bounding box center [1492, 190] width 78 height 18
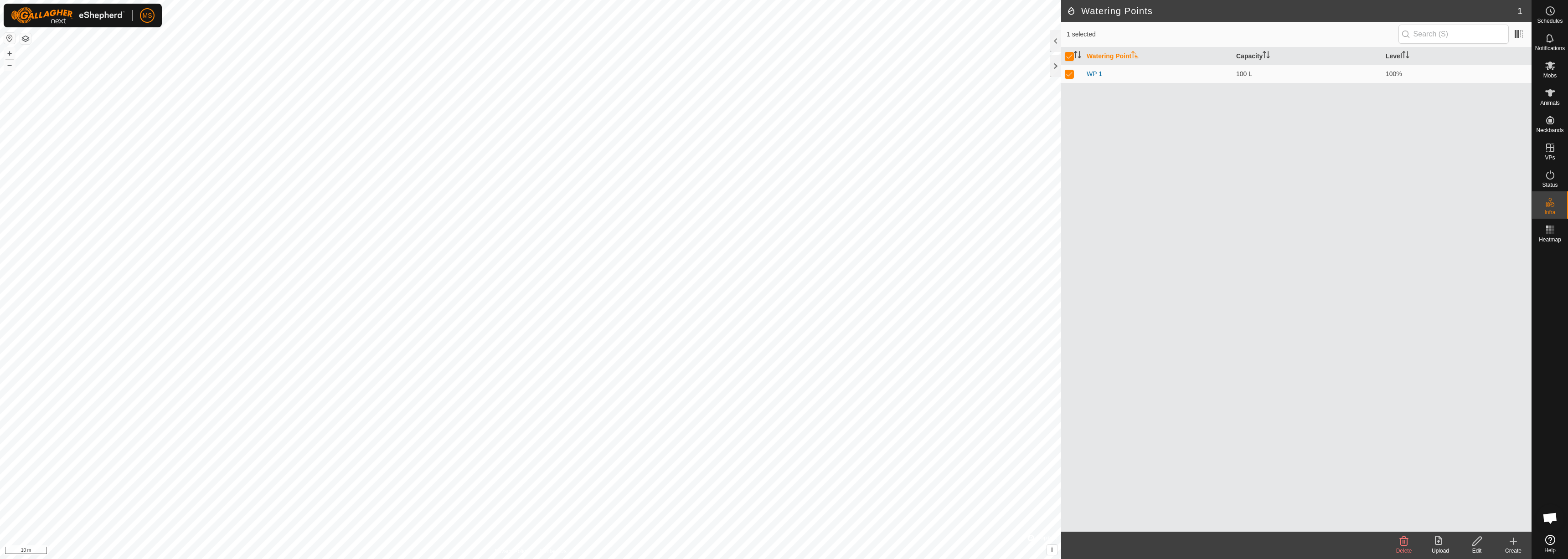
click at [1440, 541] on icon at bounding box center [1440, 540] width 11 height 11
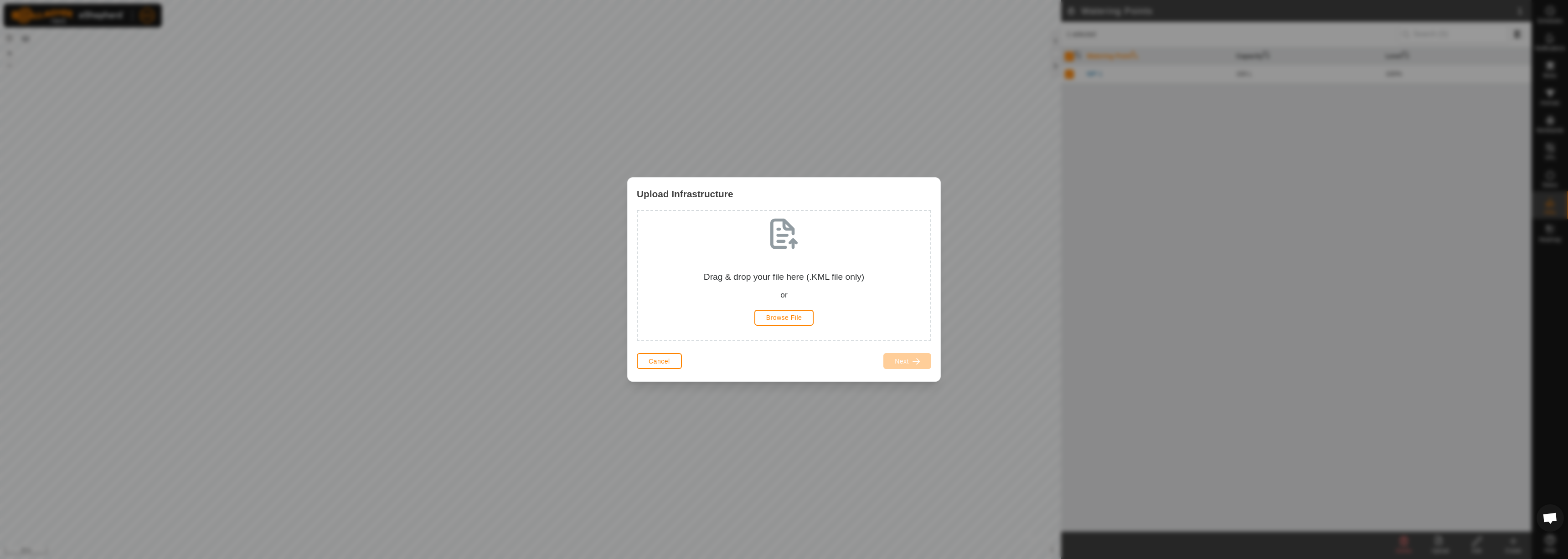
click at [1060, 452] on div "Upload Infrastructure Drag & drop your file here (.KML file only) or Browse Fil…" at bounding box center [784, 279] width 1568 height 559
drag, startPoint x: 1302, startPoint y: 444, endPoint x: 1310, endPoint y: 442, distance: 8.2
click at [1310, 442] on div "Upload Infrastructure Drag & drop your file here (.KML file only) or Browse Fil…" at bounding box center [784, 279] width 1568 height 559
click at [673, 359] on button "Cancel" at bounding box center [659, 361] width 45 height 16
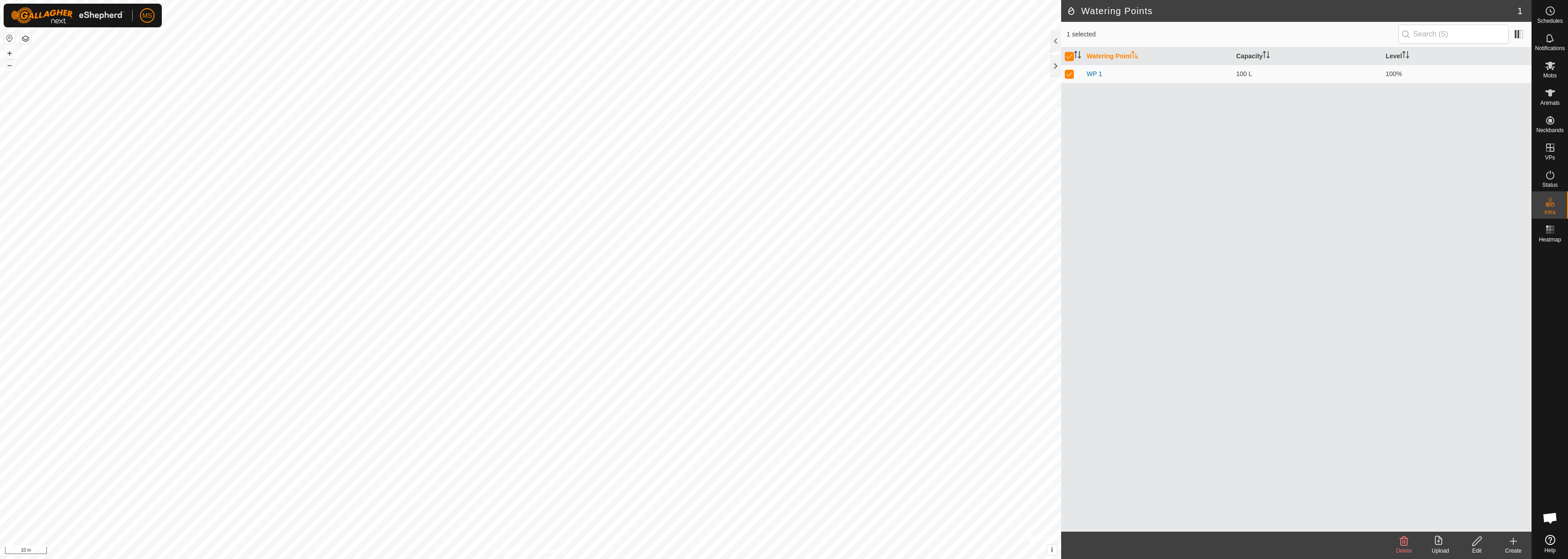
click at [1479, 543] on icon at bounding box center [1476, 540] width 11 height 11
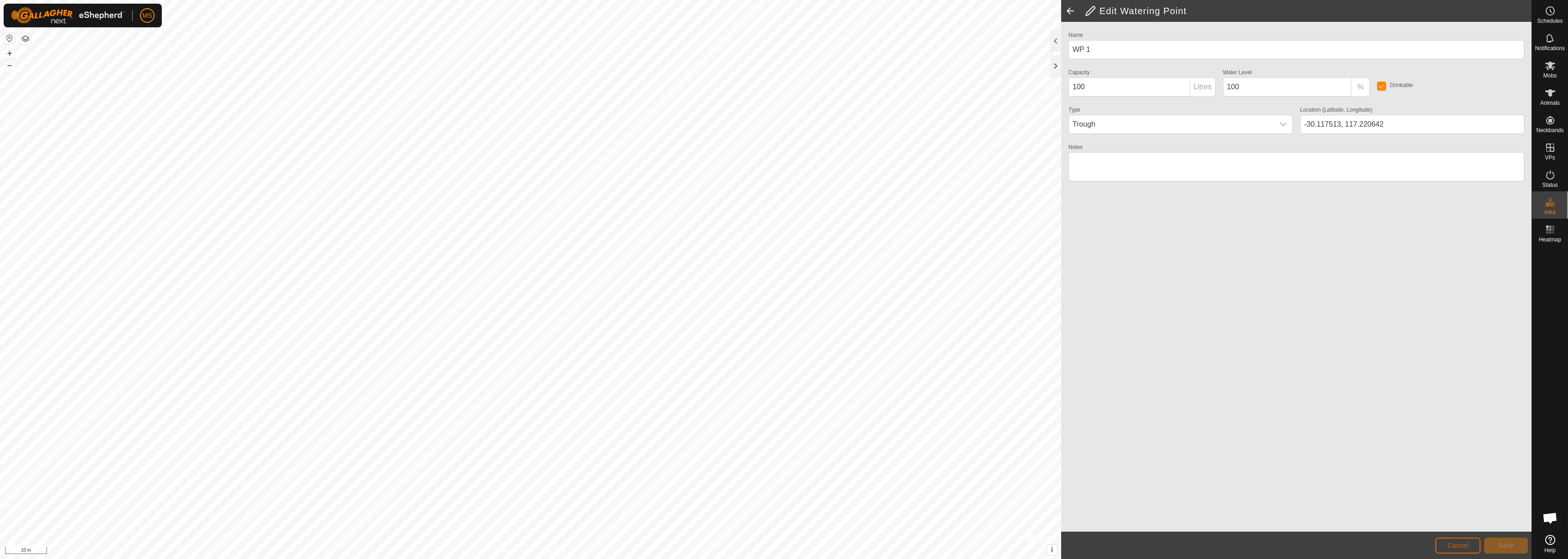
click at [1467, 545] on span "Cancel" at bounding box center [1458, 545] width 21 height 8
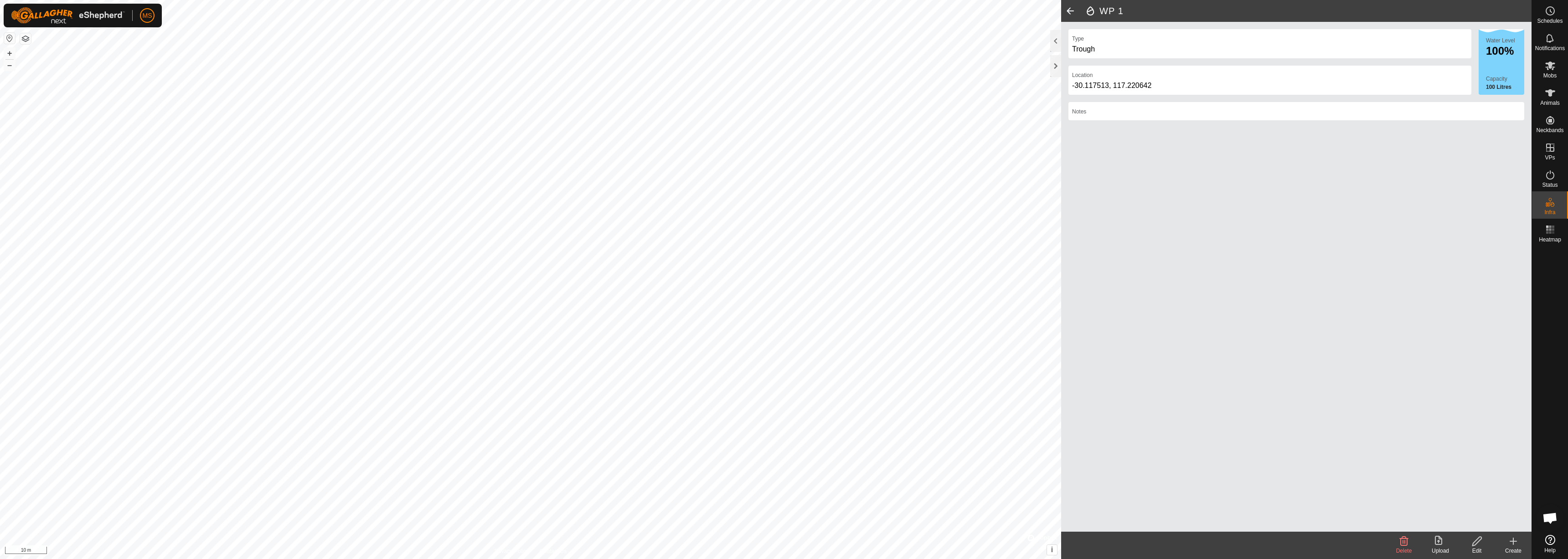
click at [1437, 545] on icon at bounding box center [1438, 539] width 8 height 9
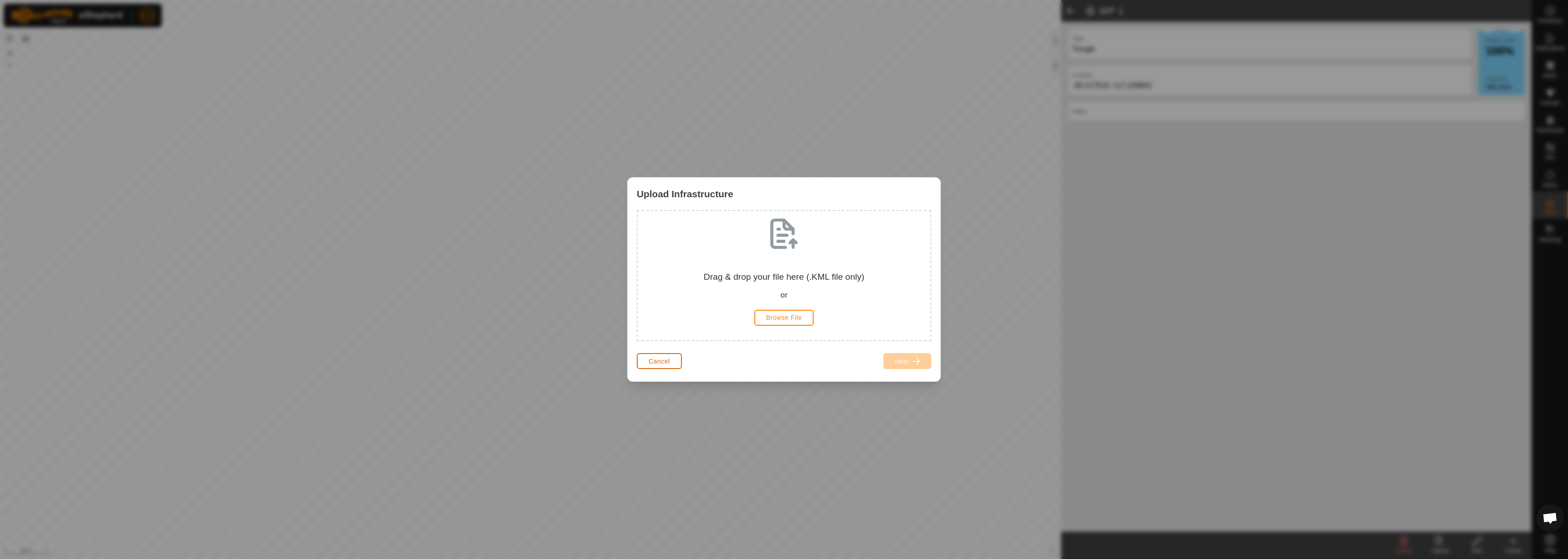
click at [666, 357] on span "Cancel" at bounding box center [659, 361] width 21 height 8
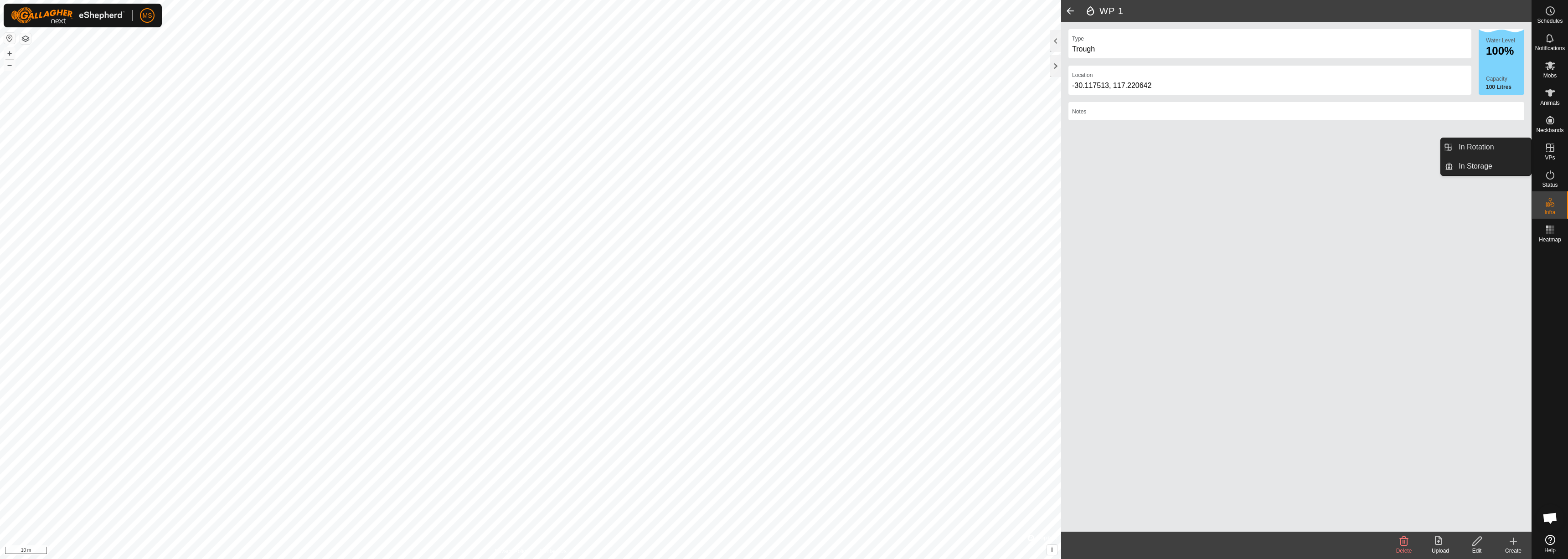
click at [1549, 154] on es-virtualpaddocks-svg-icon at bounding box center [1549, 147] width 16 height 14
click at [1554, 150] on icon at bounding box center [1550, 148] width 11 height 11
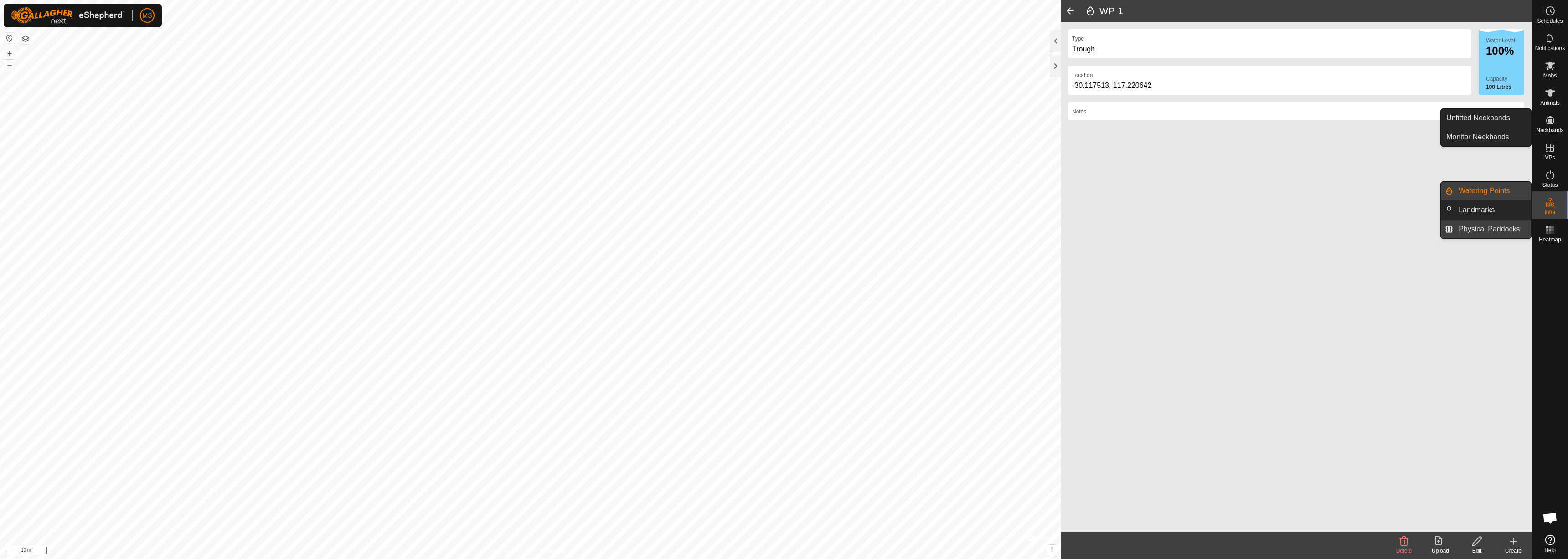
click at [1511, 226] on link "Physical Paddocks" at bounding box center [1492, 228] width 78 height 18
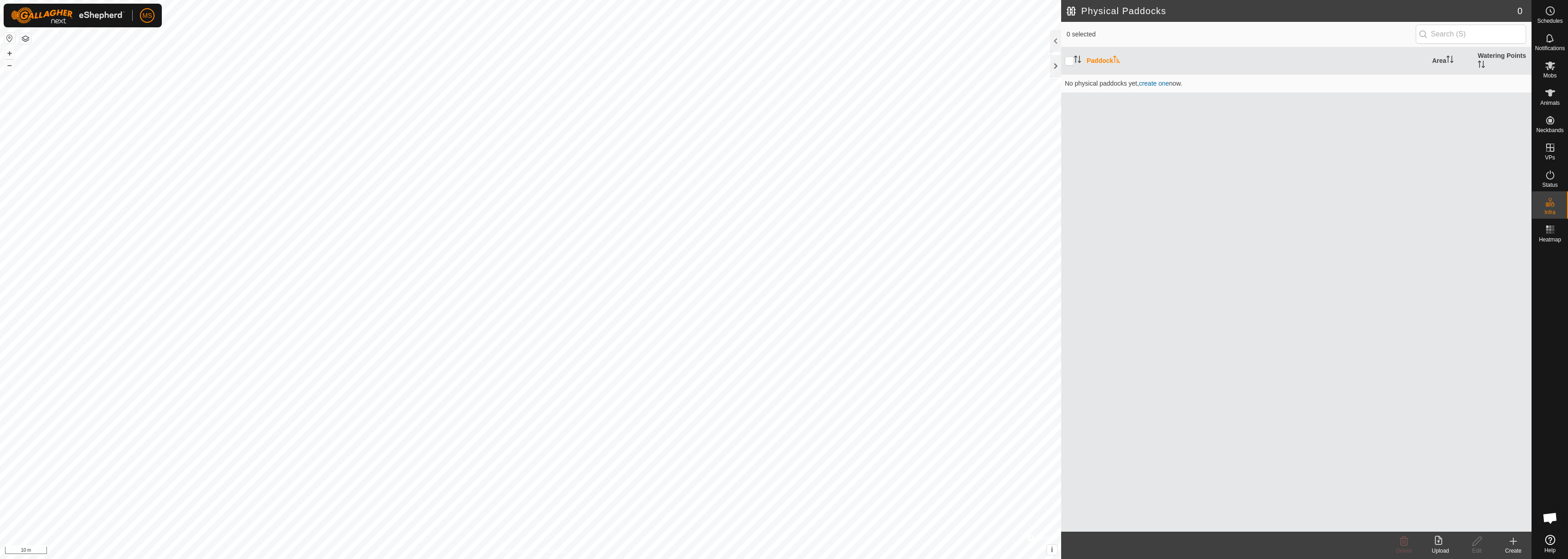
click at [1437, 534] on div "Upload" at bounding box center [1440, 545] width 37 height 27
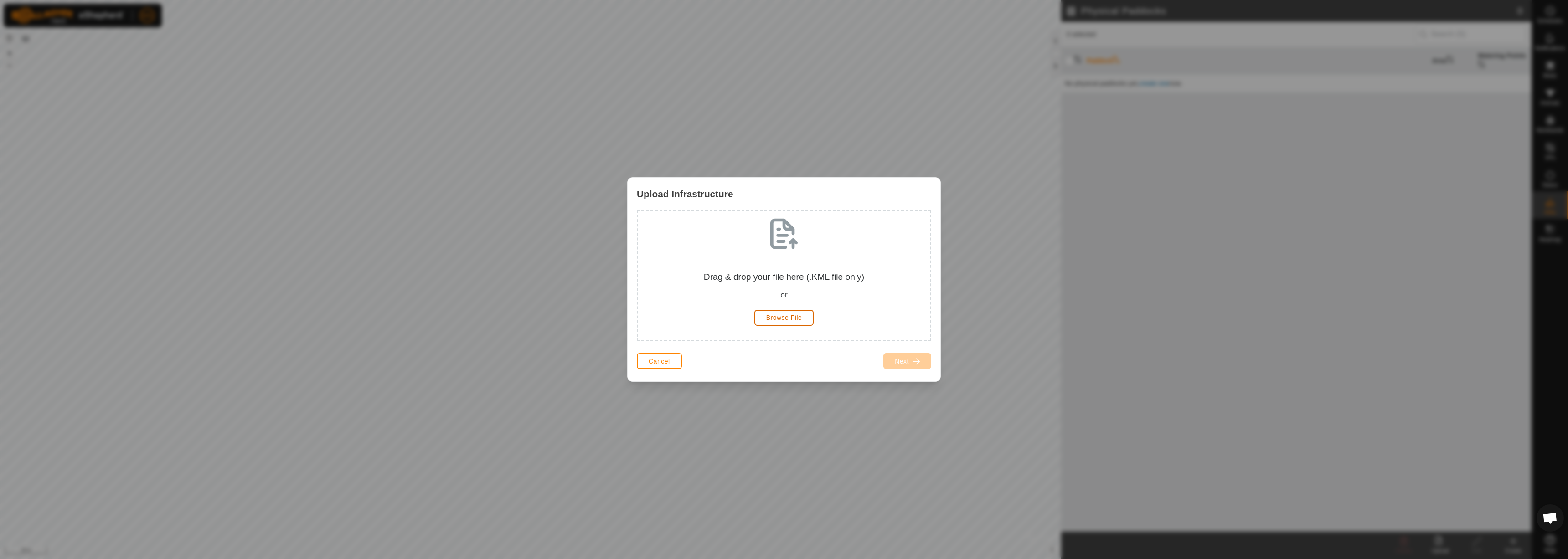
click at [783, 317] on span "Browse File" at bounding box center [784, 317] width 36 height 8
drag, startPoint x: 839, startPoint y: 323, endPoint x: 849, endPoint y: 269, distance: 54.9
click at [849, 269] on div "Drag & drop your file here (.KML file only) or Browse File" at bounding box center [784, 275] width 278 height 115
click at [787, 321] on span "Browse File" at bounding box center [784, 317] width 36 height 8
click at [974, 392] on div "Upload Infrastructure Drag & drop your file here (.KML file only) or Browse Fil…" at bounding box center [784, 279] width 1568 height 559
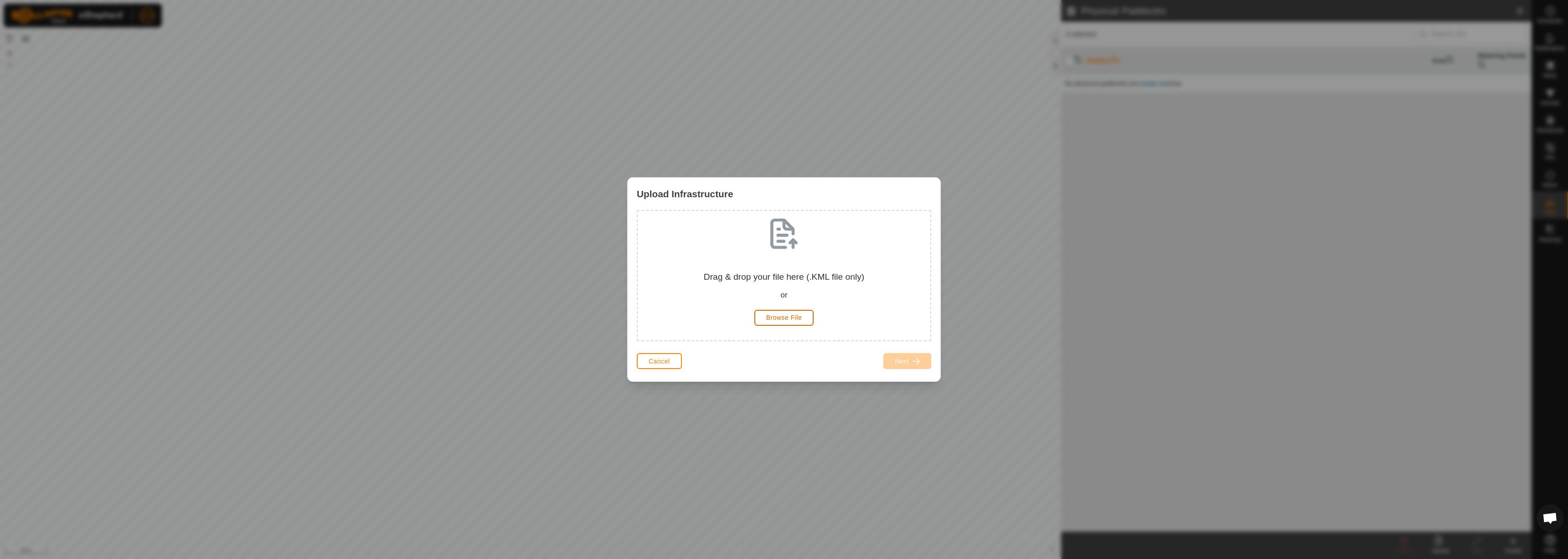
click at [787, 316] on span "Browse File" at bounding box center [784, 317] width 36 height 8
click at [801, 318] on span "Browse File" at bounding box center [784, 317] width 36 height 8
click at [668, 355] on button "Cancel" at bounding box center [659, 361] width 45 height 16
